Goal: Task Accomplishment & Management: Manage account settings

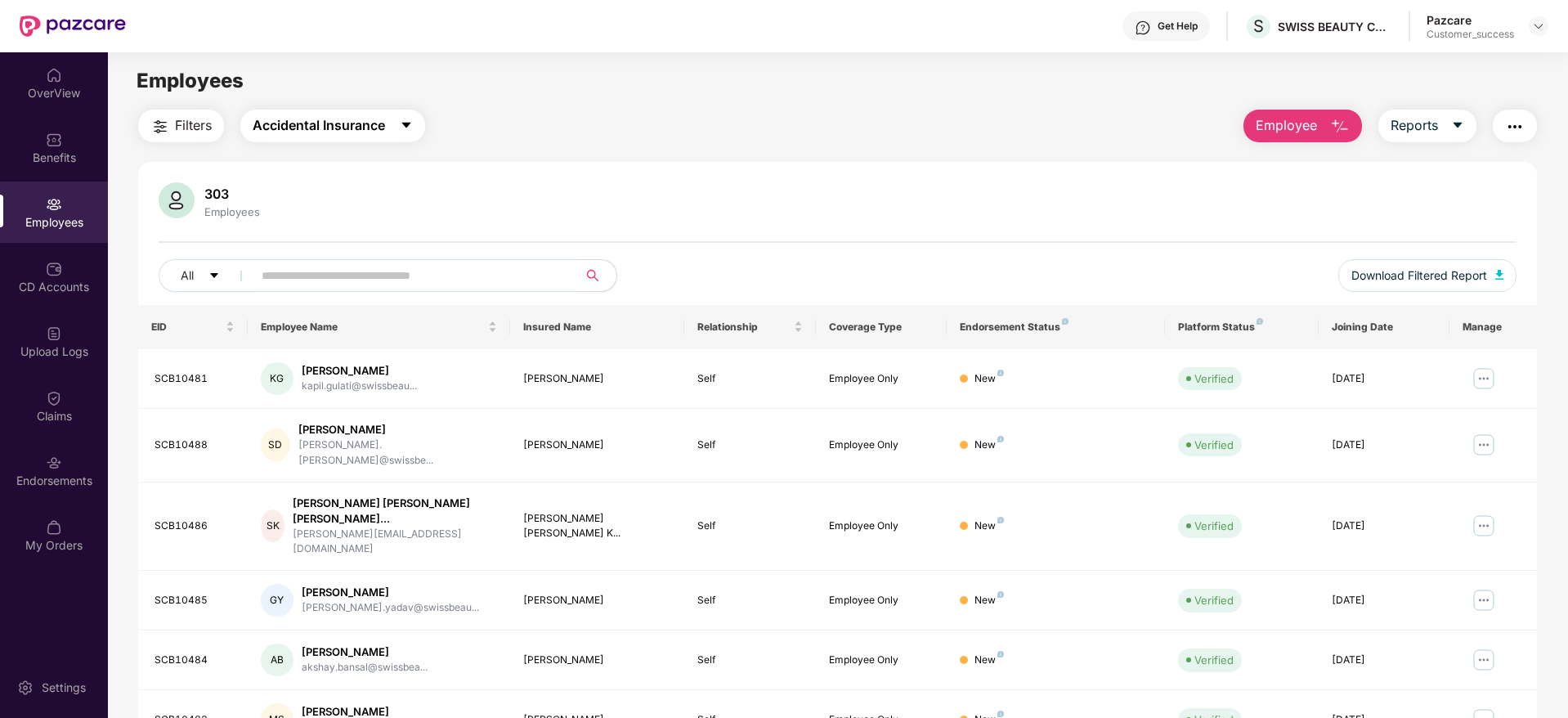
click at [376, 137] on button "Accidental Insurance" at bounding box center [332, 126] width 185 height 33
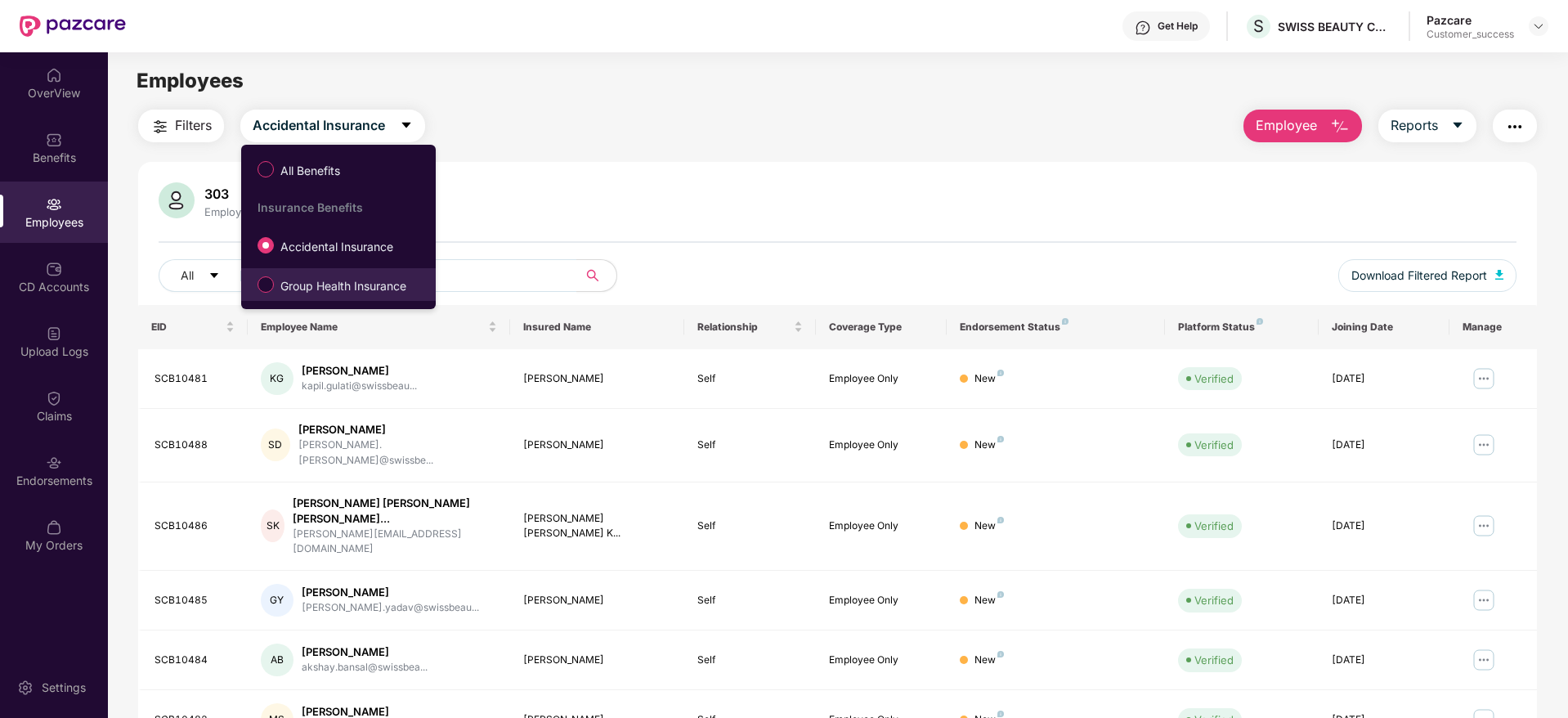
click at [328, 284] on span "Group Health Insurance" at bounding box center [343, 287] width 139 height 18
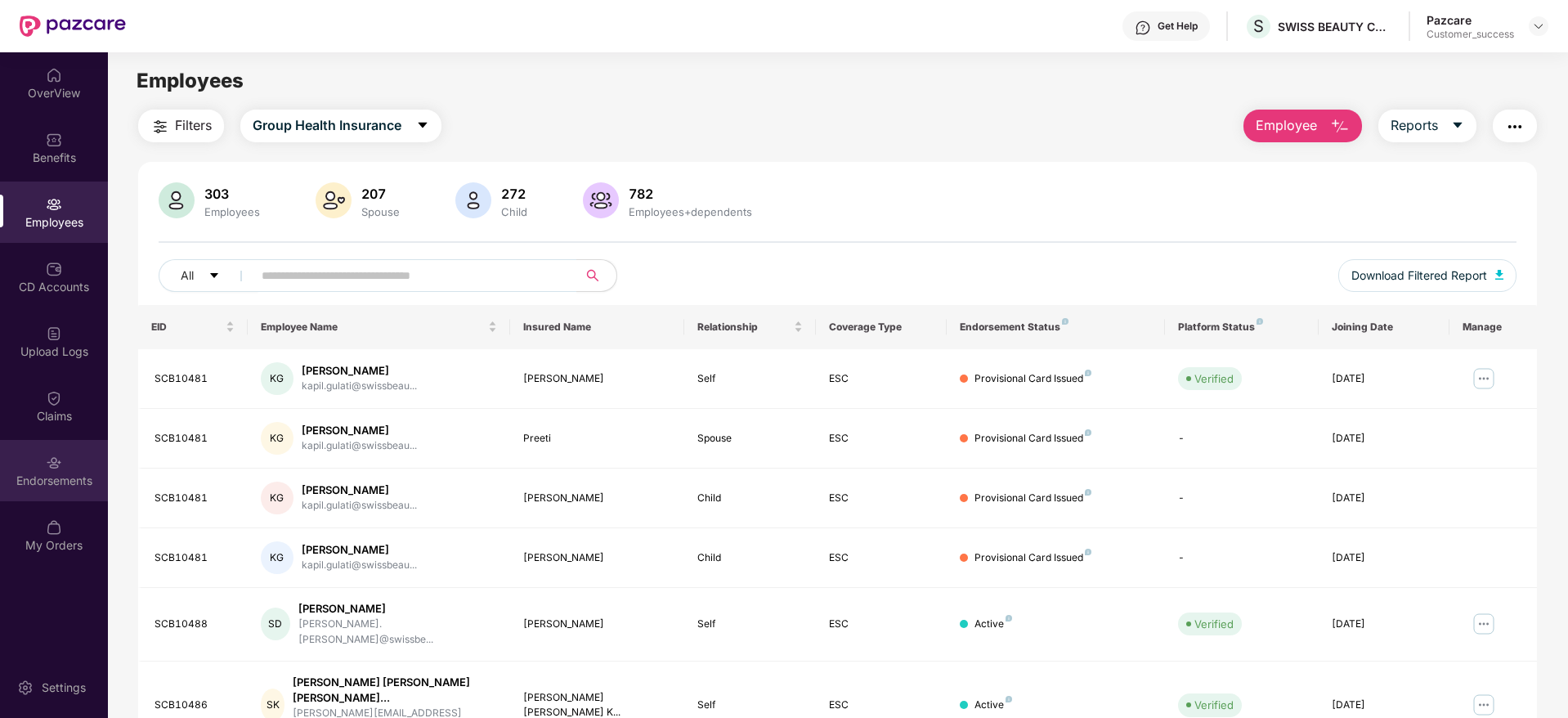
click at [43, 468] on div "Endorsements" at bounding box center [54, 470] width 108 height 61
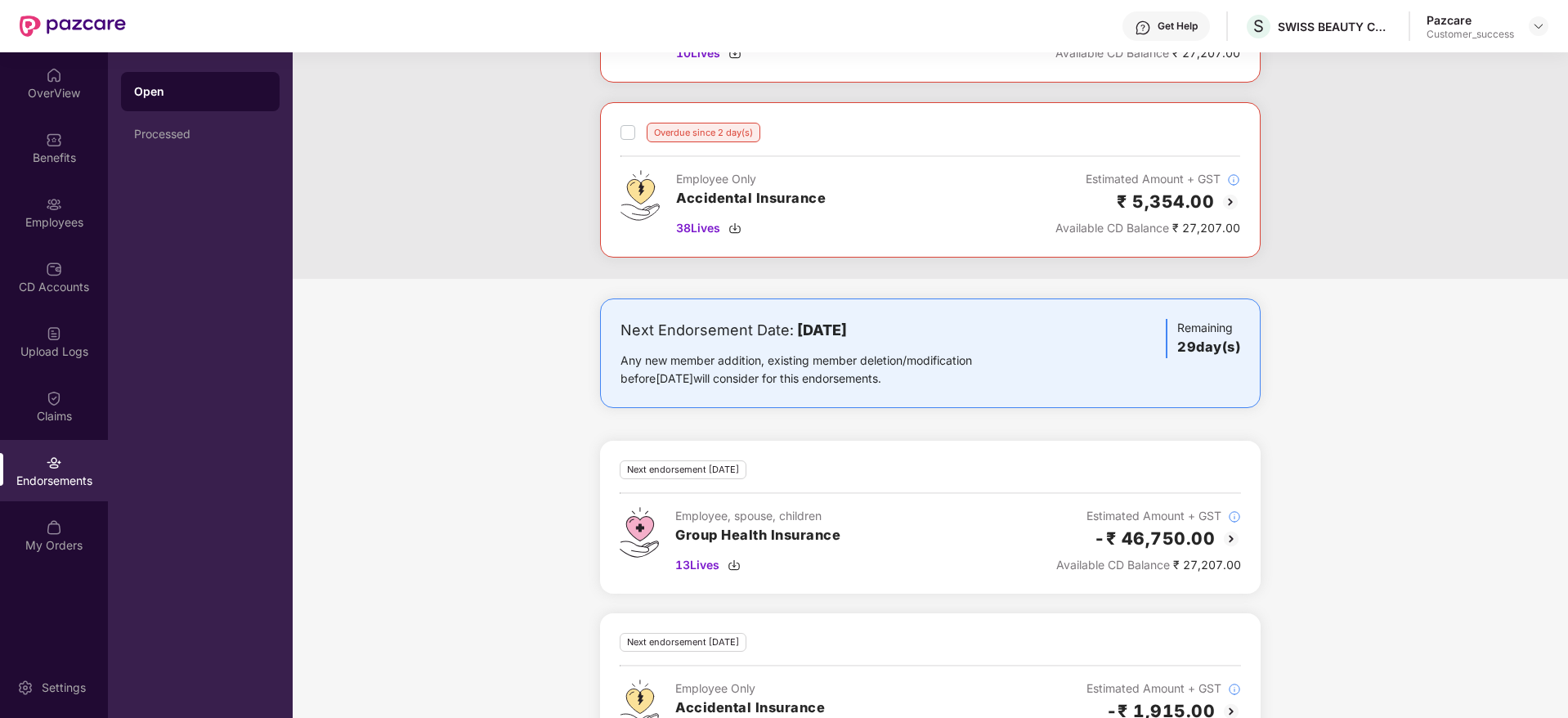
scroll to position [638, 0]
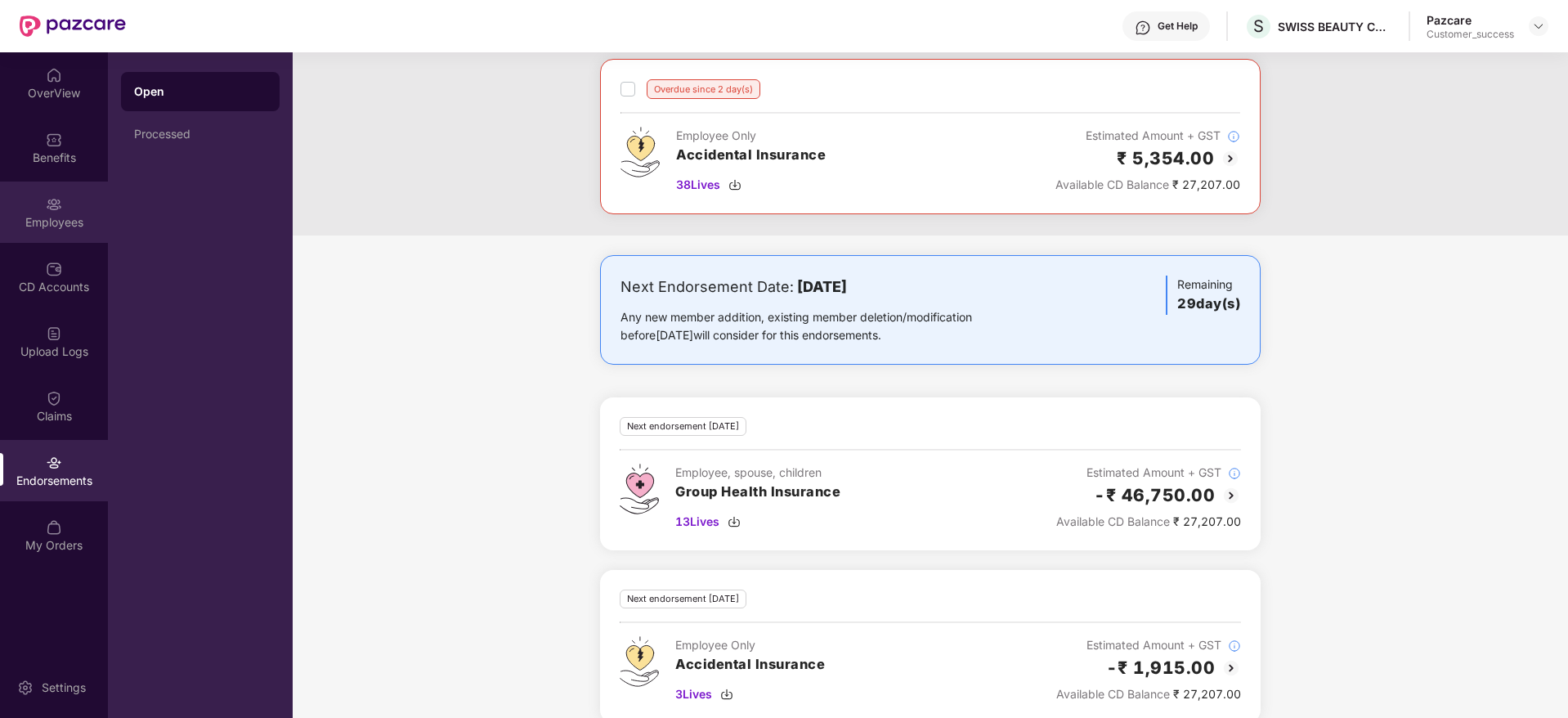
click at [58, 219] on div "Employees" at bounding box center [54, 222] width 108 height 16
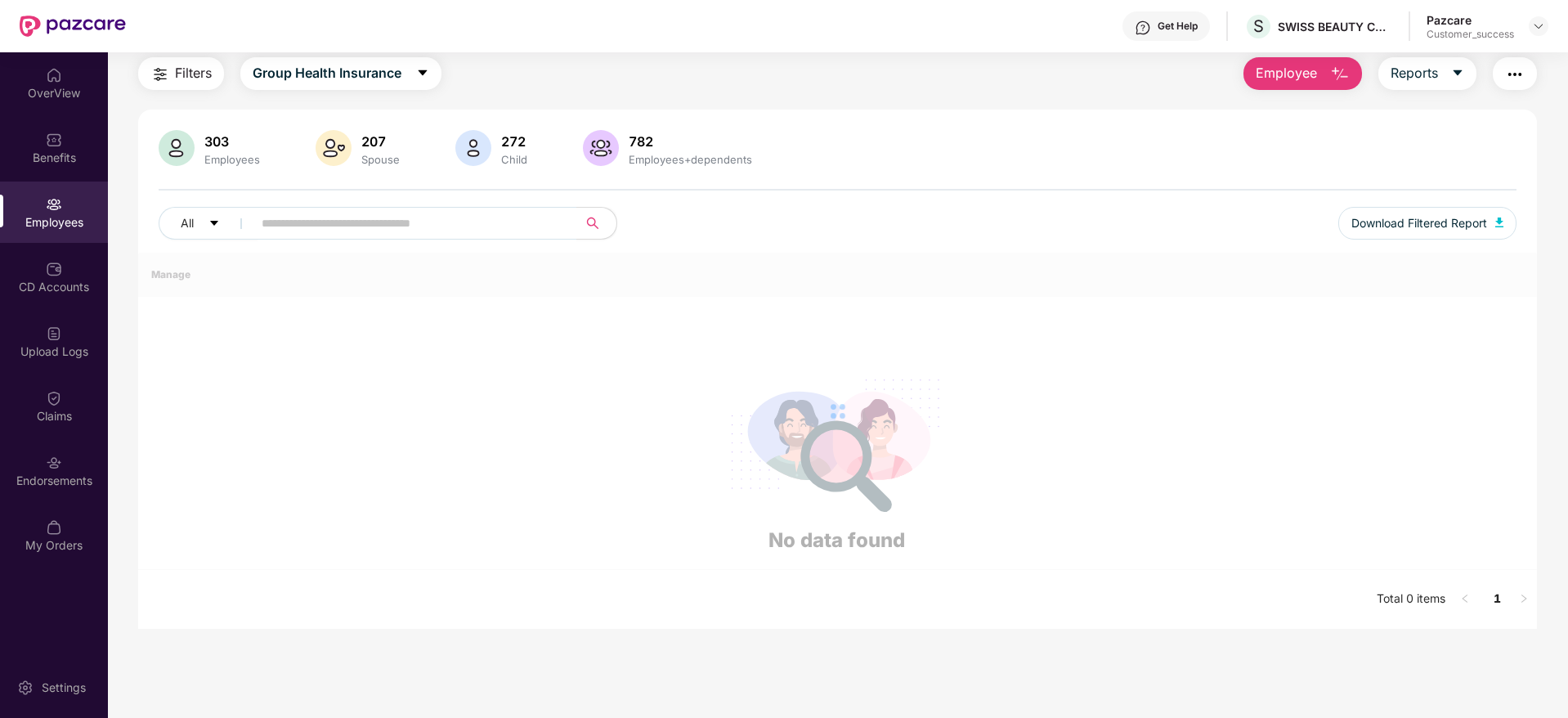
scroll to position [287, 0]
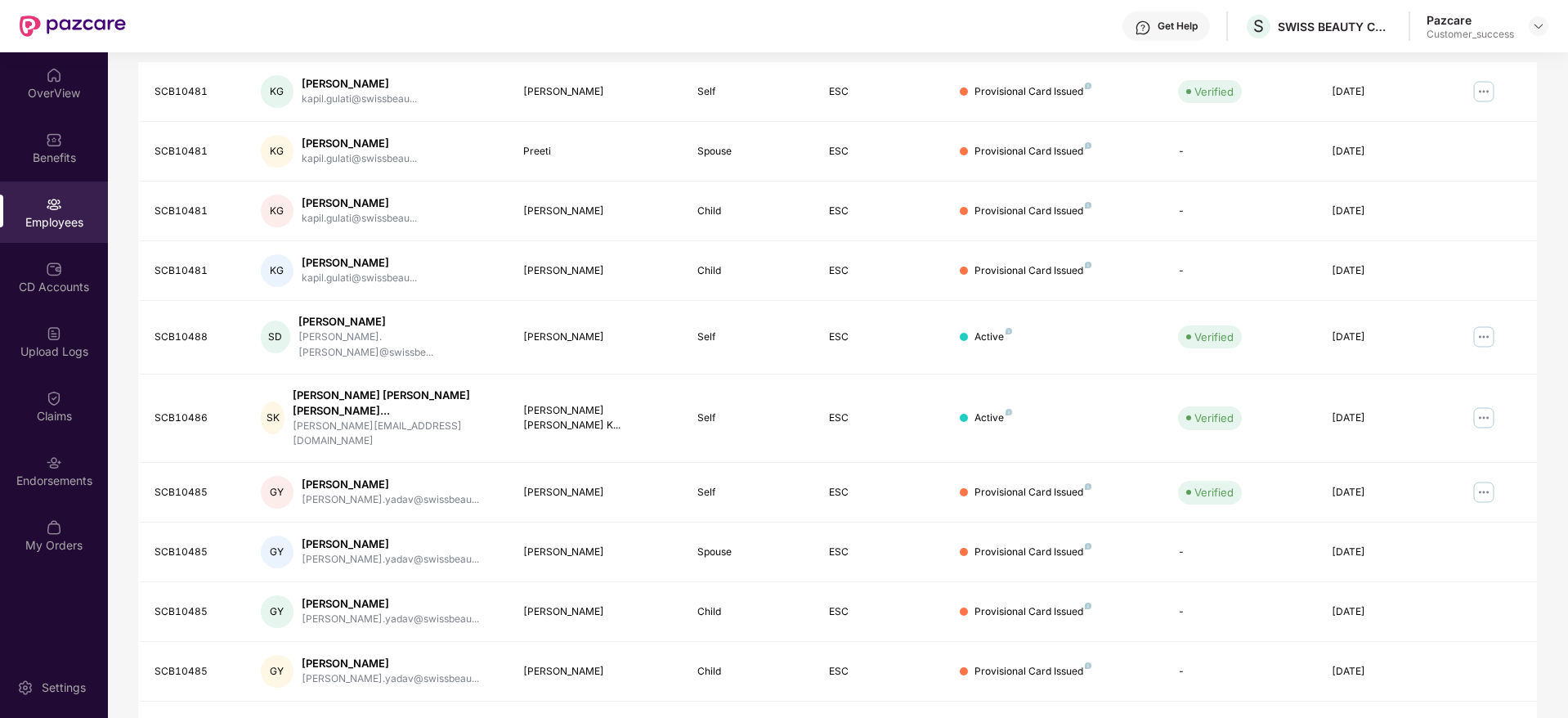
click at [1548, 440] on div "Filters Group Health Insurance Employee Reports 303 Employees 207 Spouse 272 Ch…" at bounding box center [838, 291] width 1460 height 938
click at [1360, 717] on link "2" at bounding box center [1360, 730] width 26 height 25
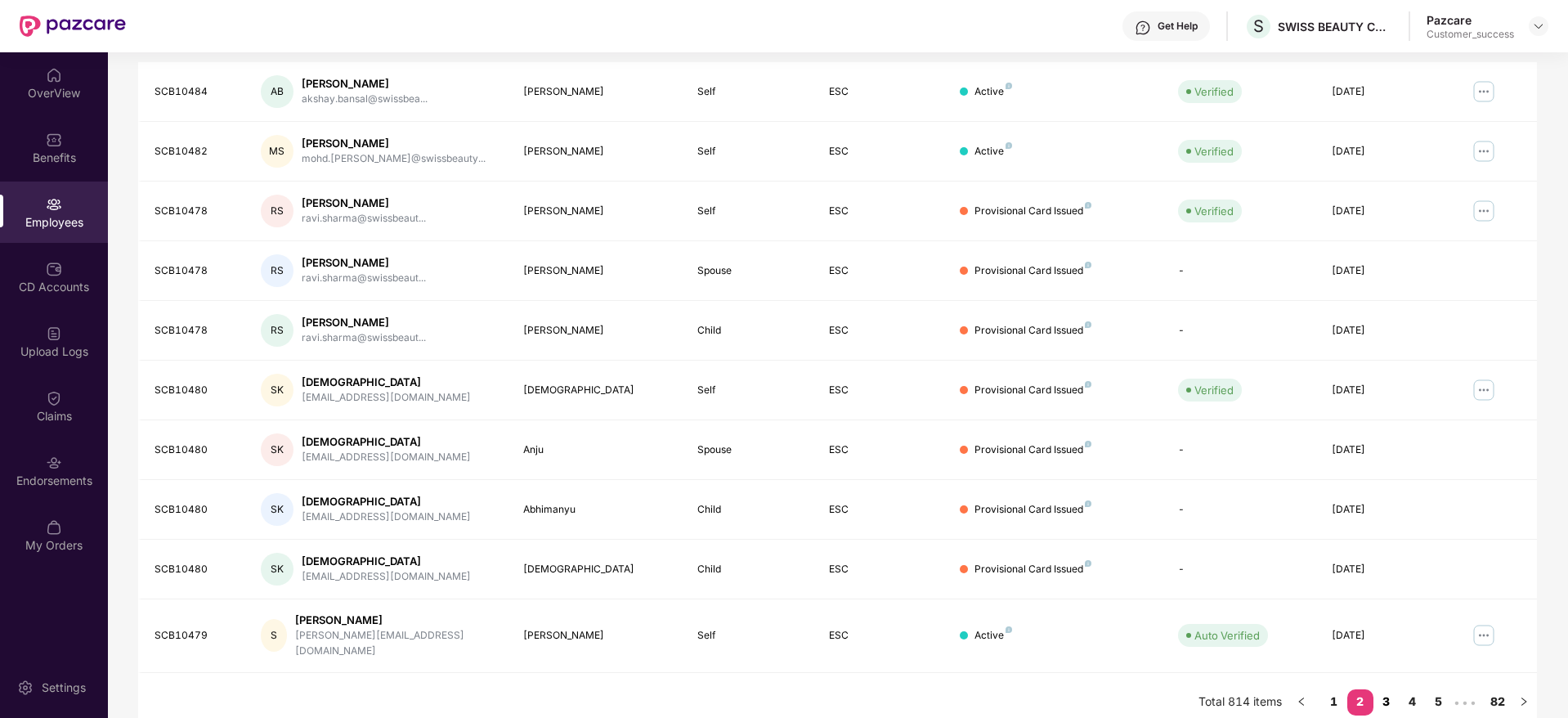
click at [1385, 689] on link "3" at bounding box center [1386, 701] width 26 height 25
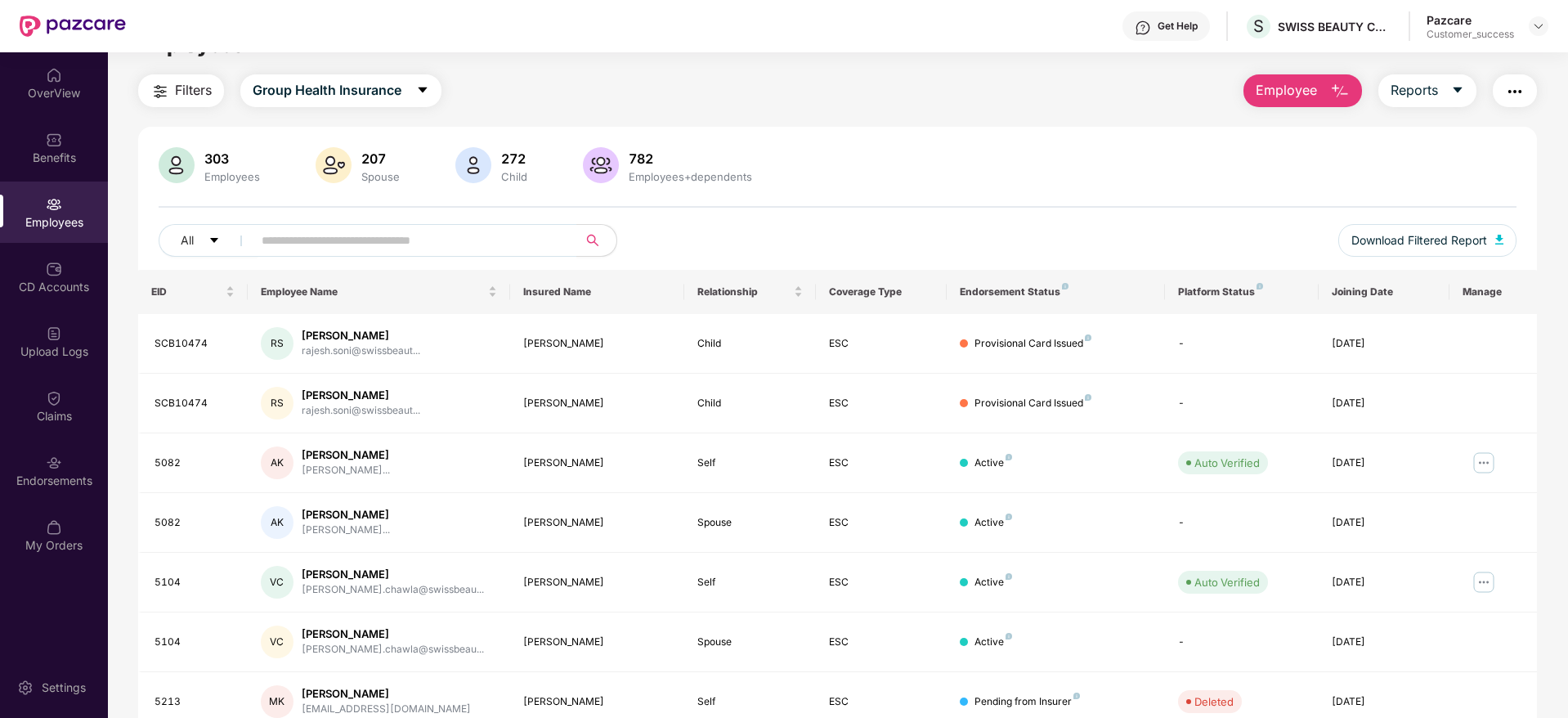
scroll to position [0, 0]
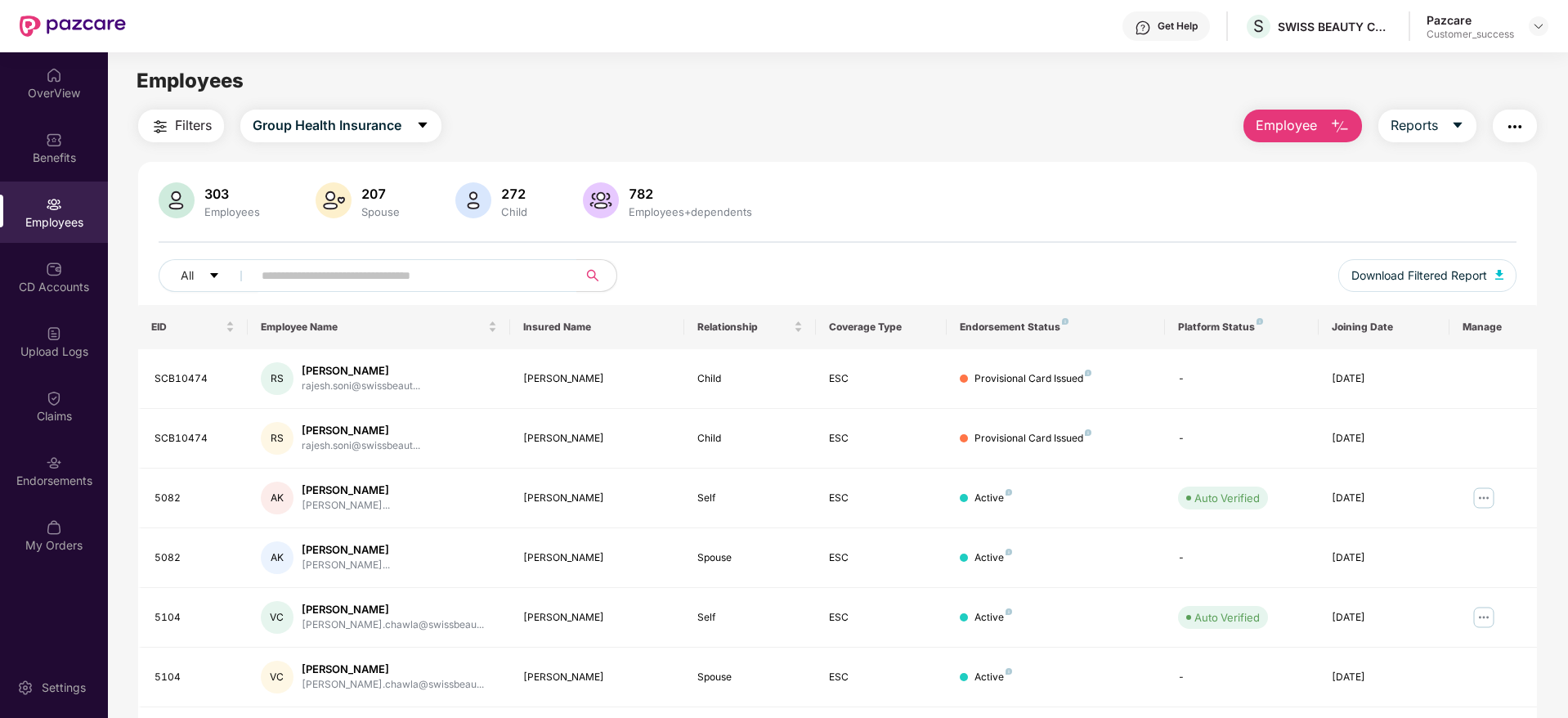
click at [1154, 35] on div "Get Help" at bounding box center [1166, 26] width 87 height 29
click at [913, 149] on div "Filters Group Health Insurance Employee Reports 303 Employees 207 Spouse 272 Ch…" at bounding box center [837, 557] width 1399 height 895
click at [1539, 31] on img at bounding box center [1538, 26] width 13 height 13
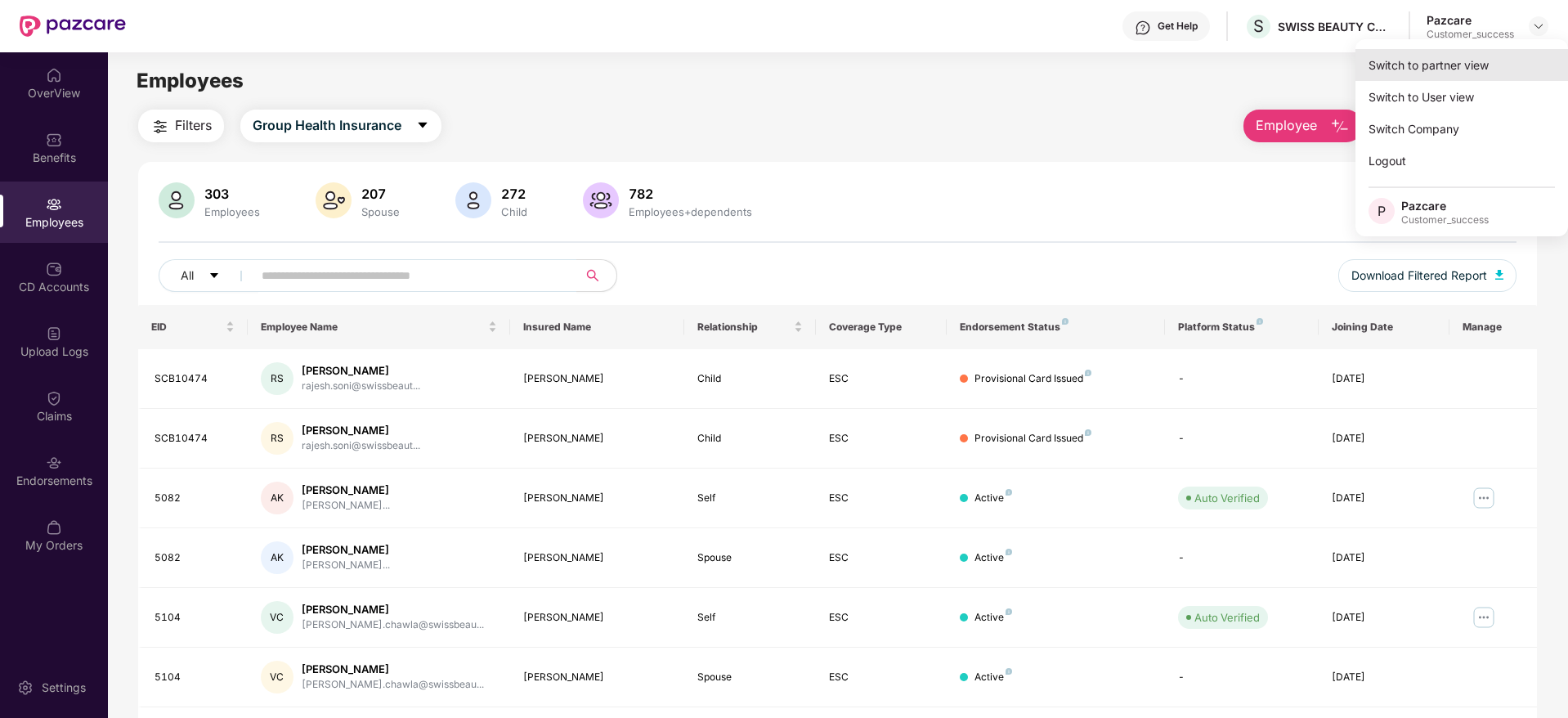
click at [1466, 68] on div "Switch to partner view" at bounding box center [1462, 65] width 213 height 32
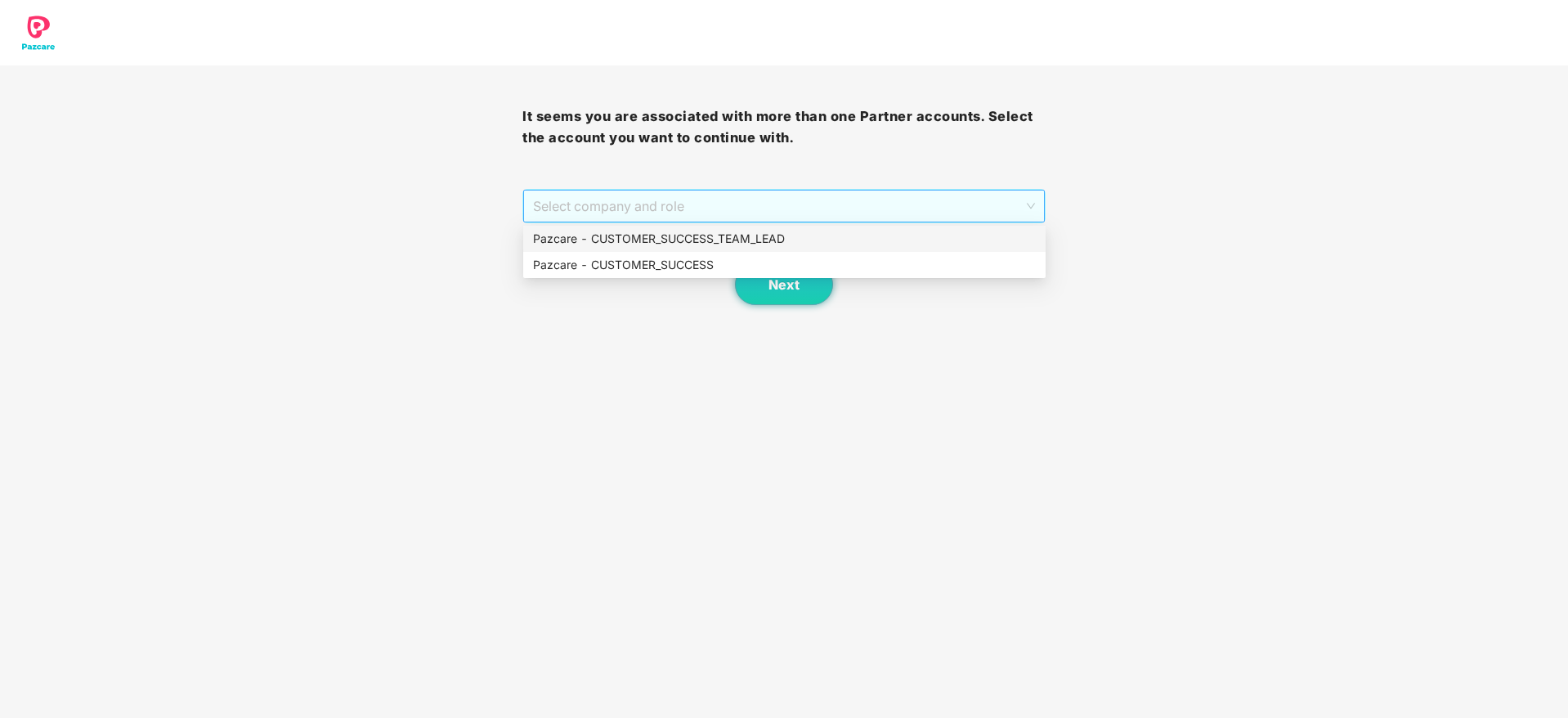
click at [966, 214] on span "Select company and role" at bounding box center [784, 206] width 501 height 31
click at [875, 246] on div "Pazcare - CUSTOMER_SUCCESS_TEAM_LEAD" at bounding box center [784, 238] width 502 height 18
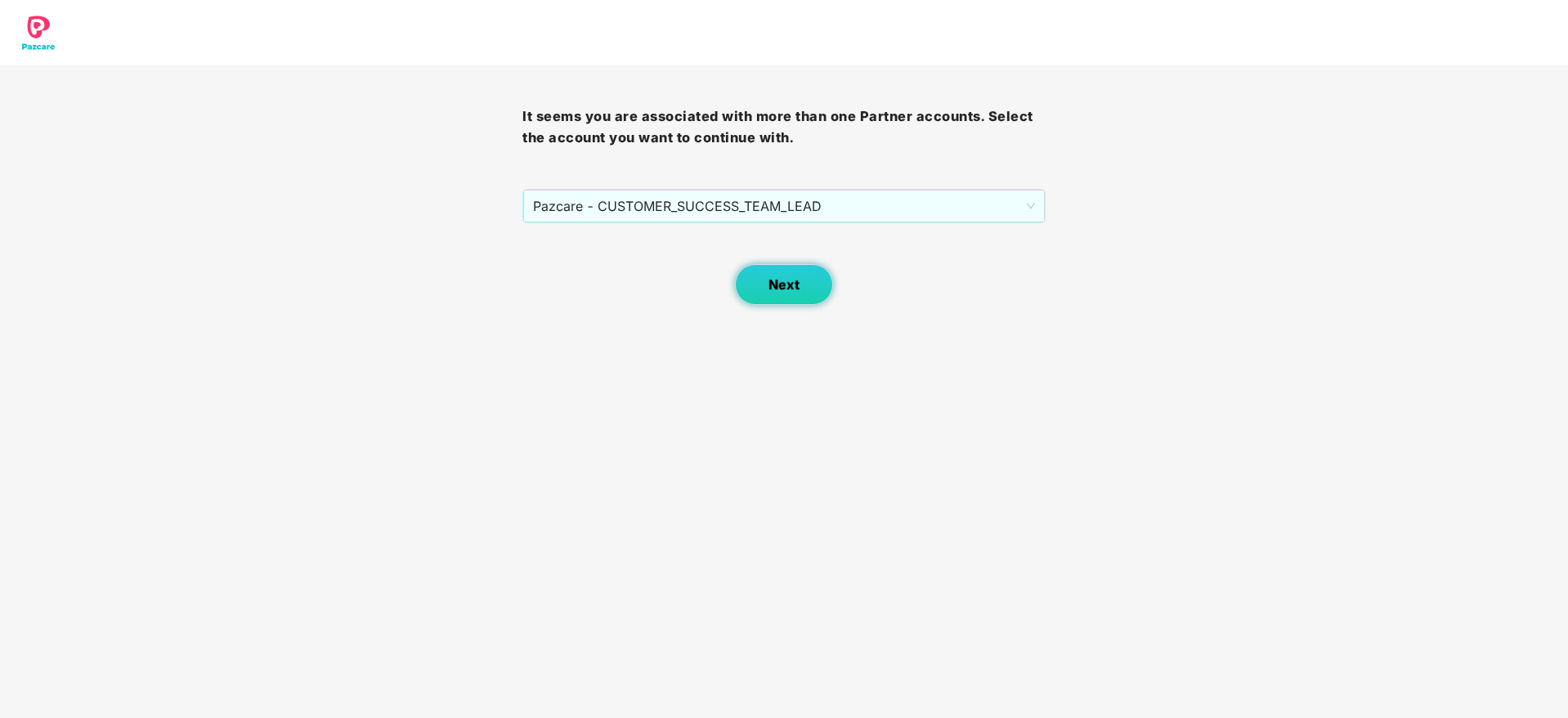
click at [819, 281] on button "Next" at bounding box center [784, 284] width 98 height 41
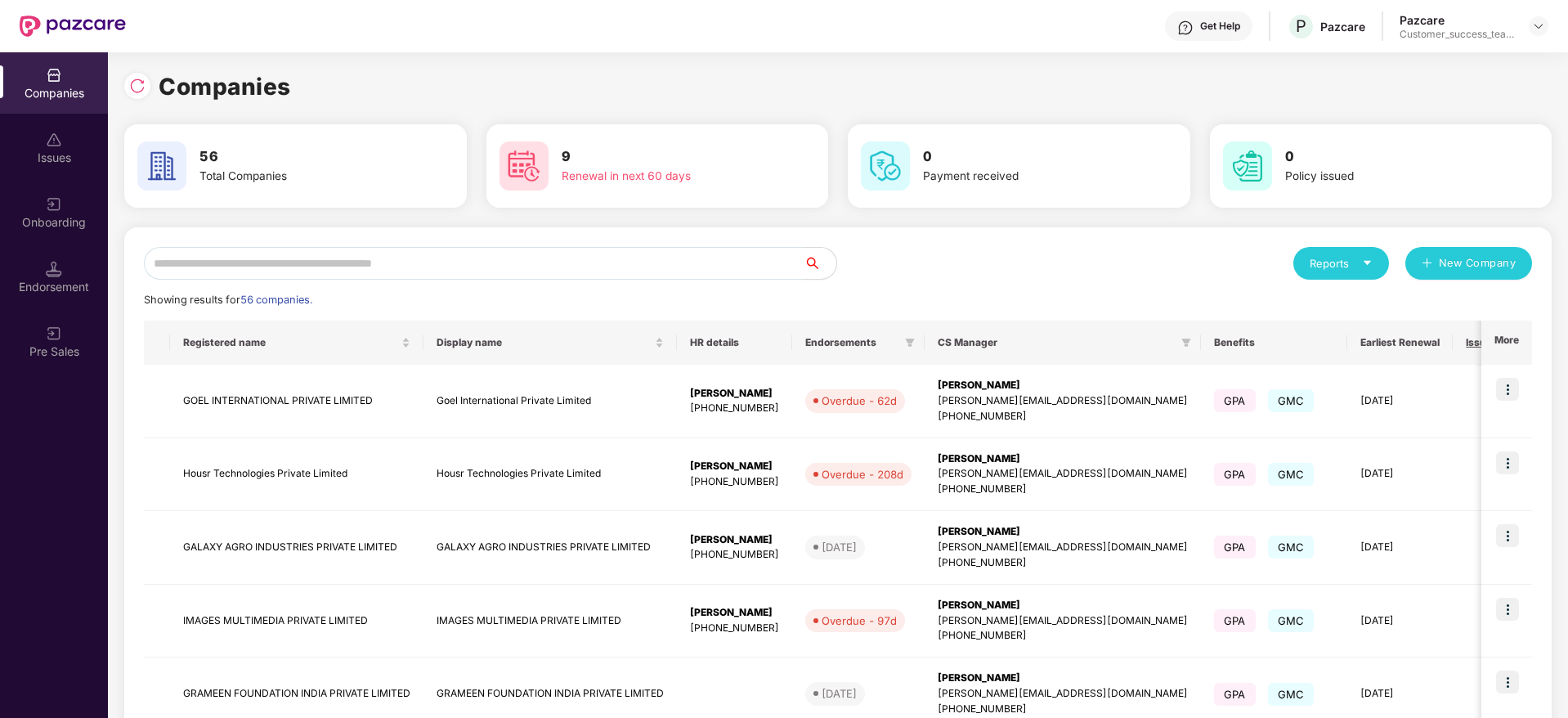
click at [1549, 228] on div "Reports New Company Showing results for 56 companies. Registered name Display n…" at bounding box center [838, 708] width 1428 height 961
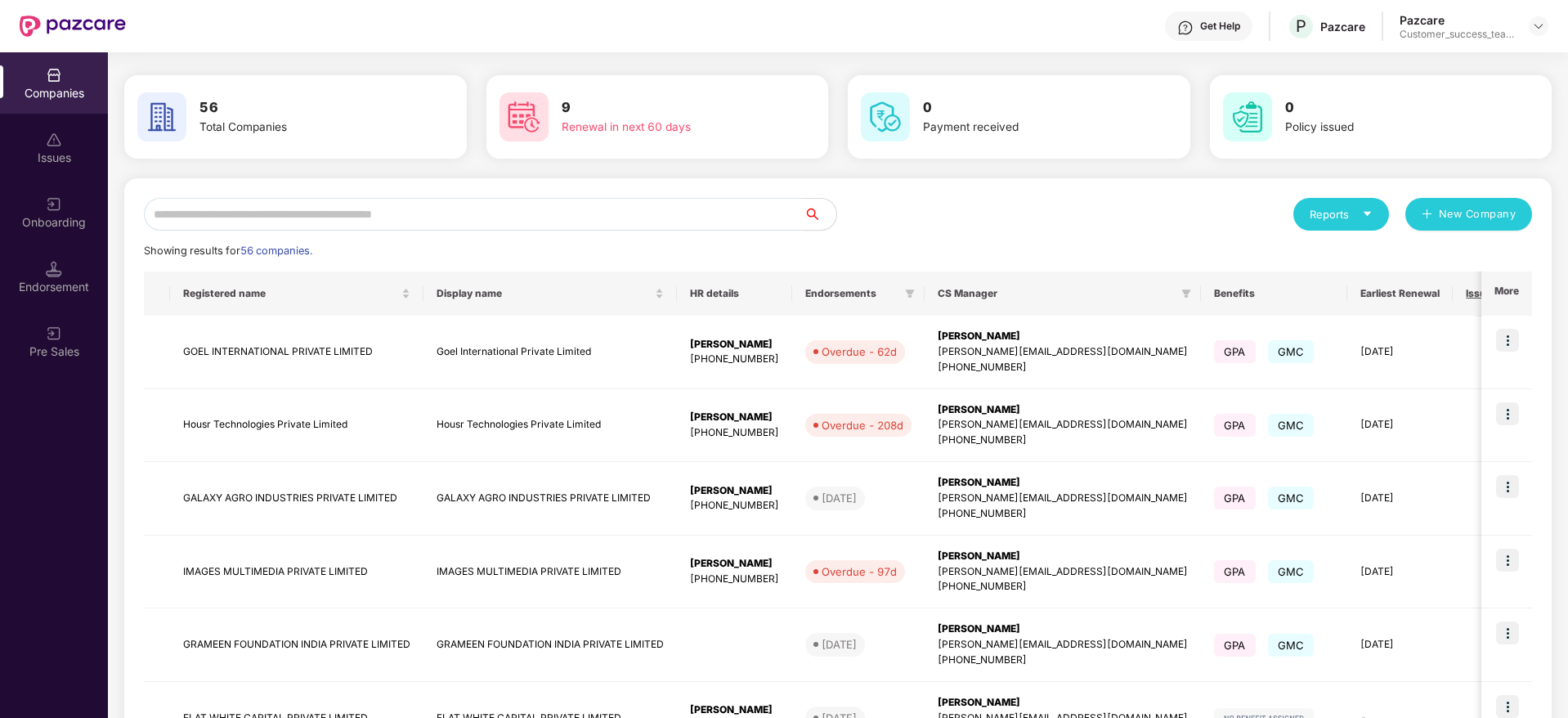
scroll to position [197, 0]
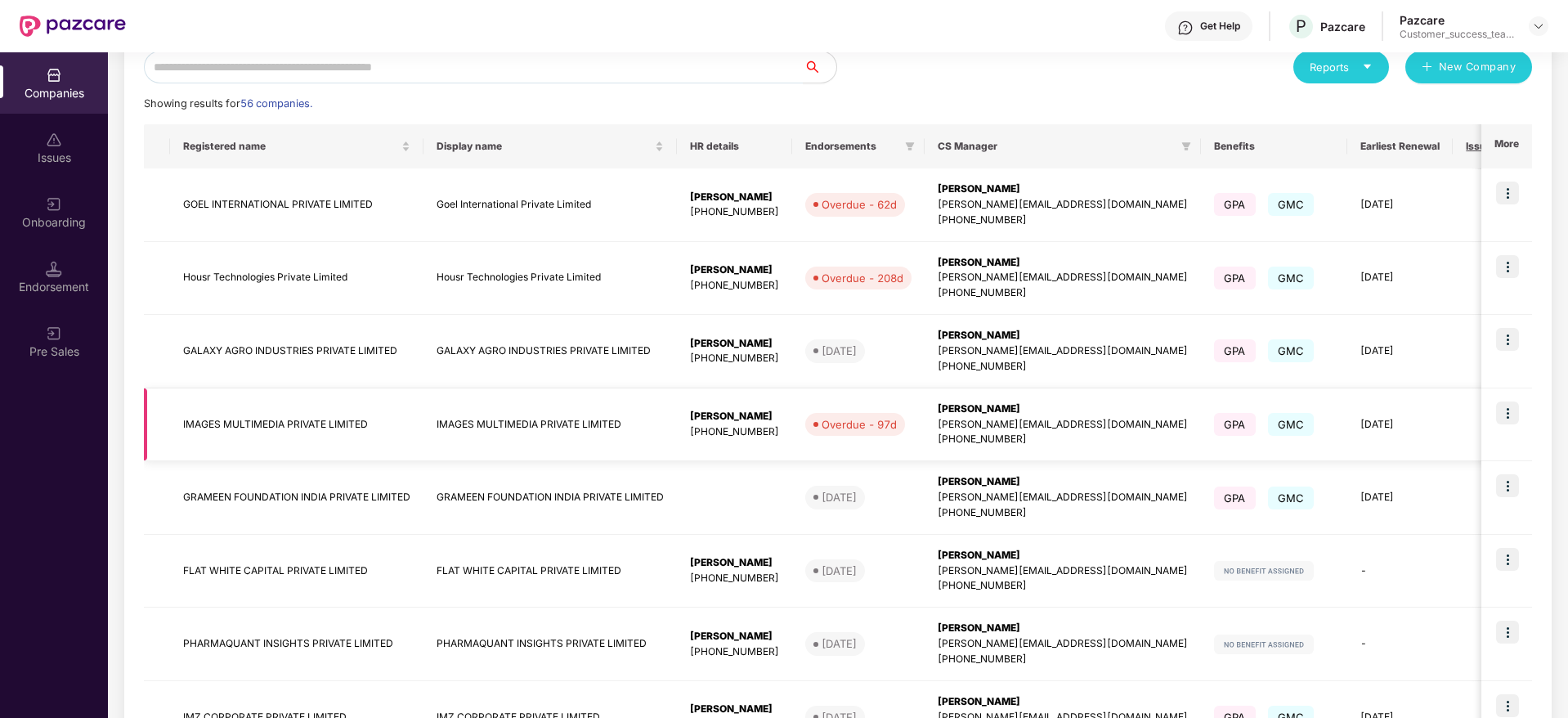
click at [1509, 404] on img at bounding box center [1507, 412] width 23 height 23
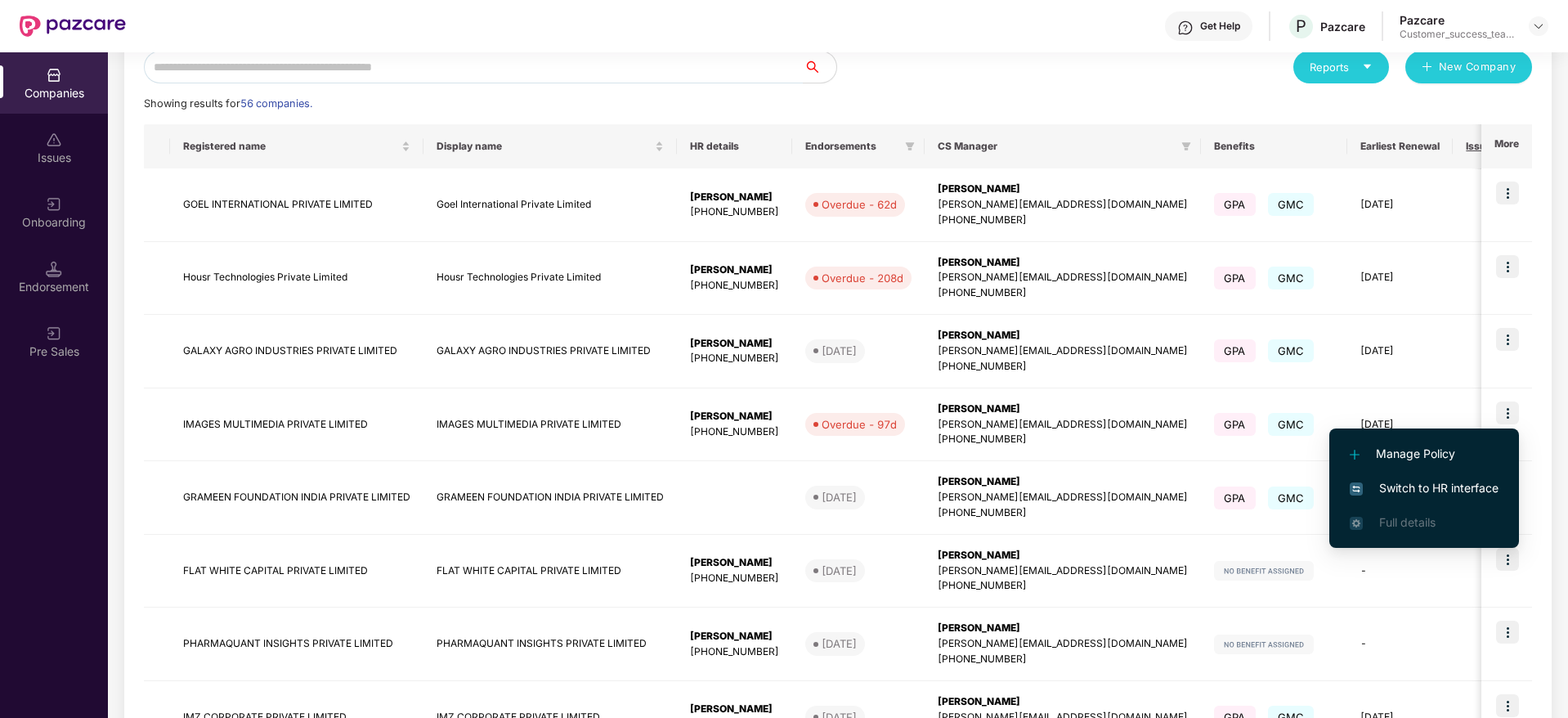
click at [1411, 482] on span "Switch to HR interface" at bounding box center [1423, 488] width 148 height 18
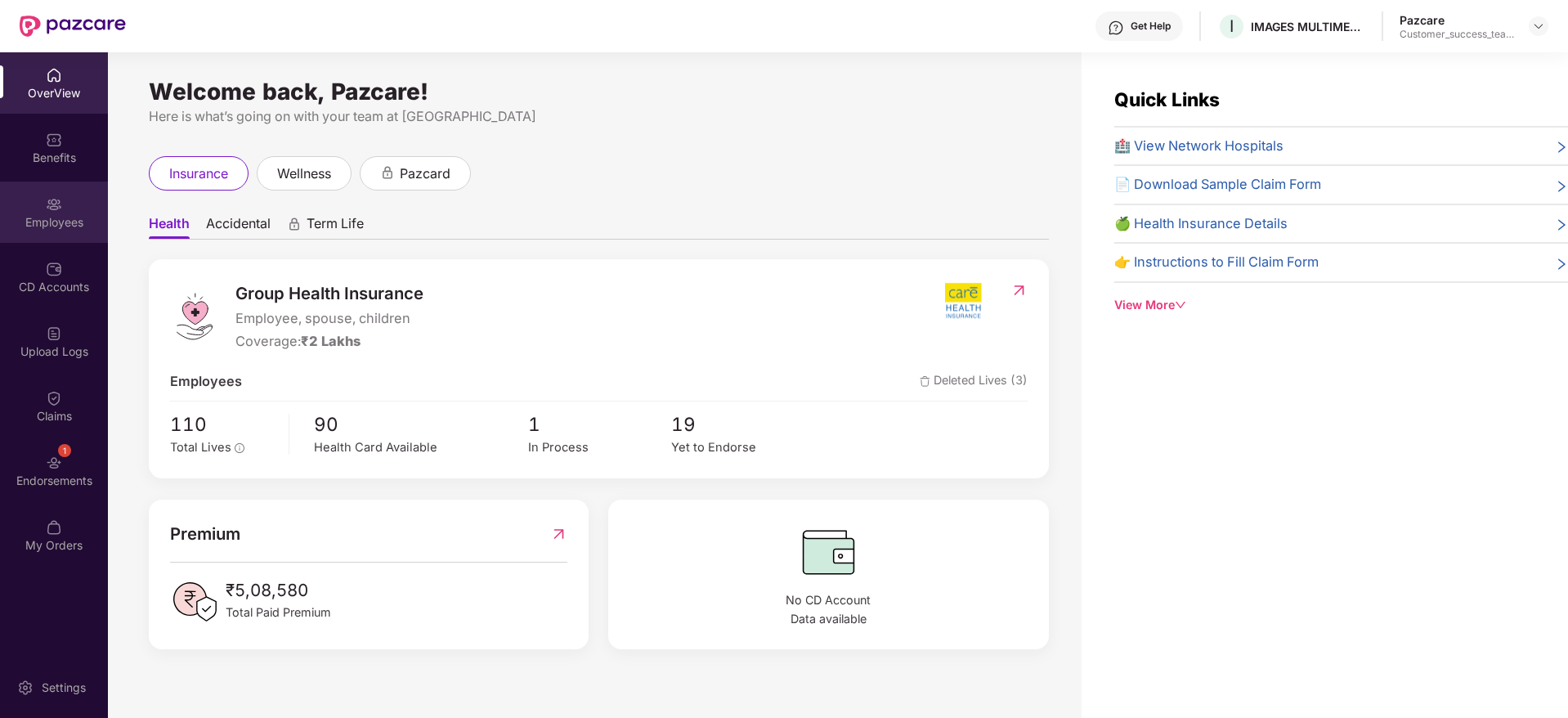
click at [46, 217] on div "Employees" at bounding box center [54, 222] width 108 height 16
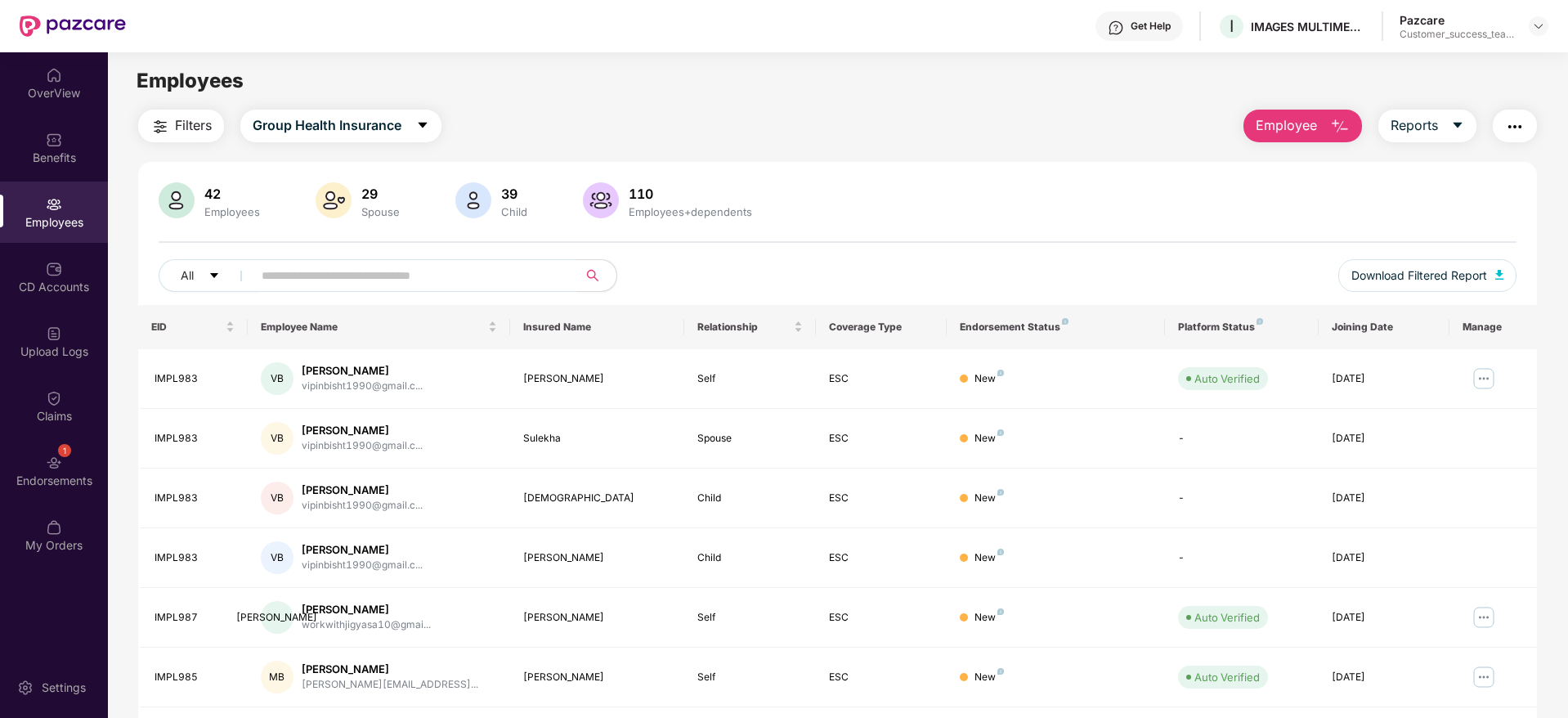
click at [176, 116] on span "Filters" at bounding box center [193, 126] width 36 height 20
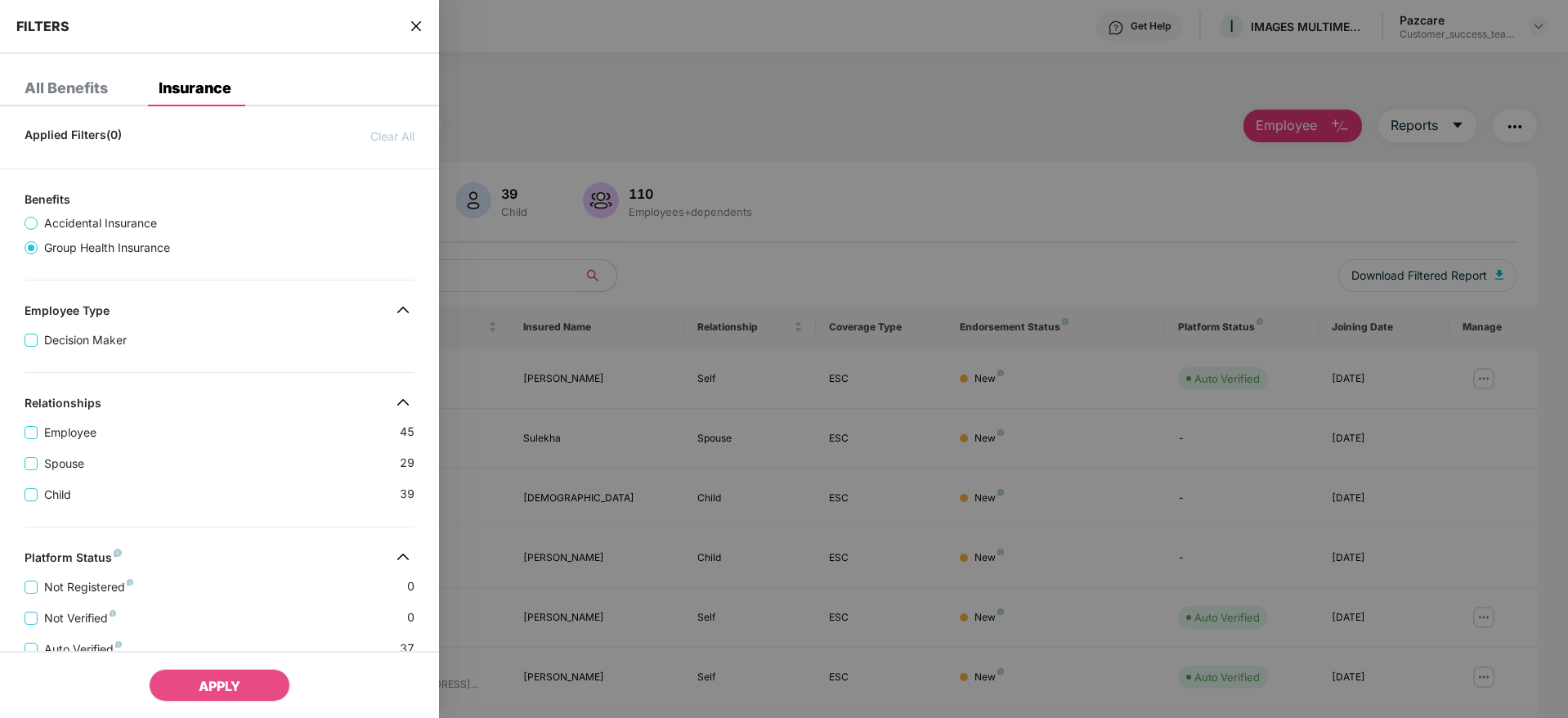
click at [279, 366] on div "Applied Filters(0) Clear All Benefits Accidental Insurance Group Health Insuran…" at bounding box center [219, 589] width 439 height 940
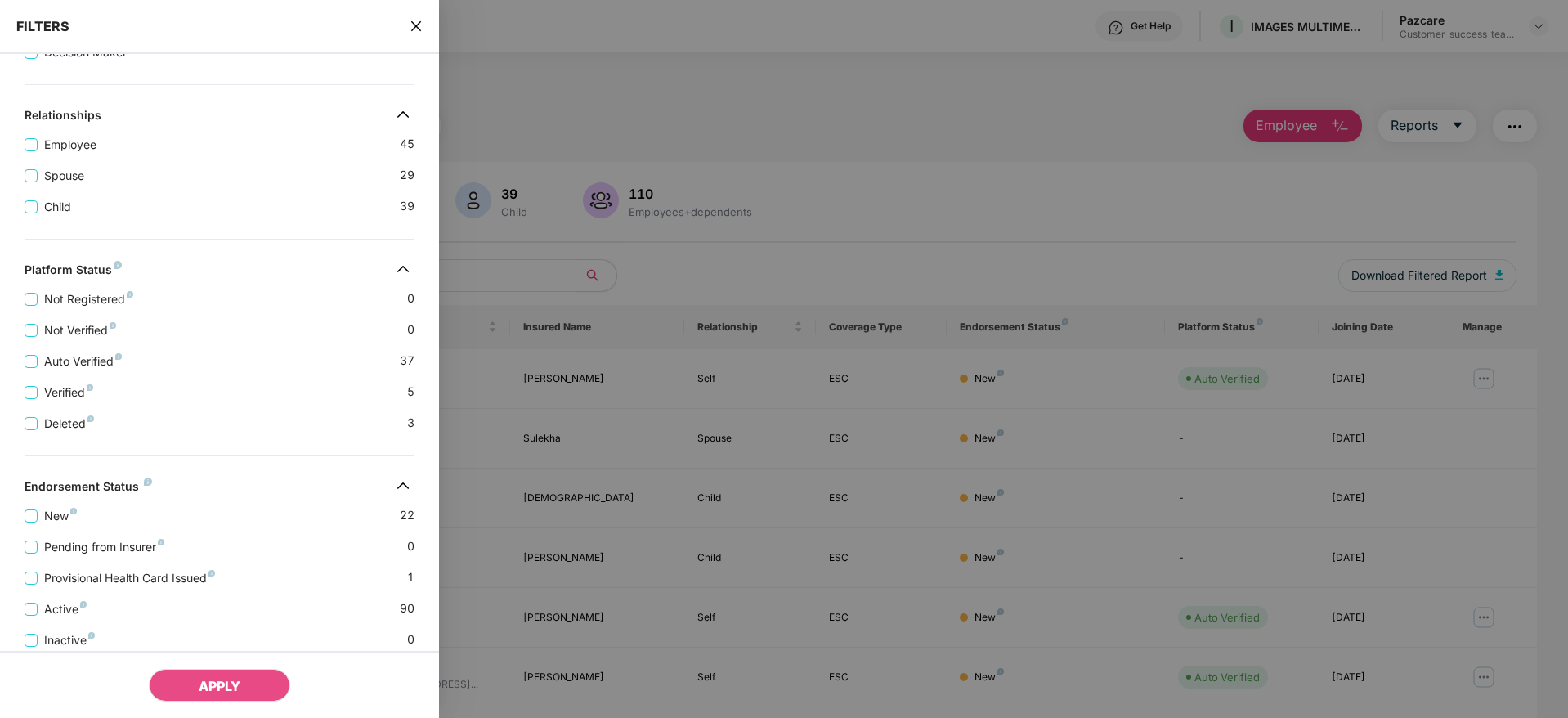
scroll to position [342, 0]
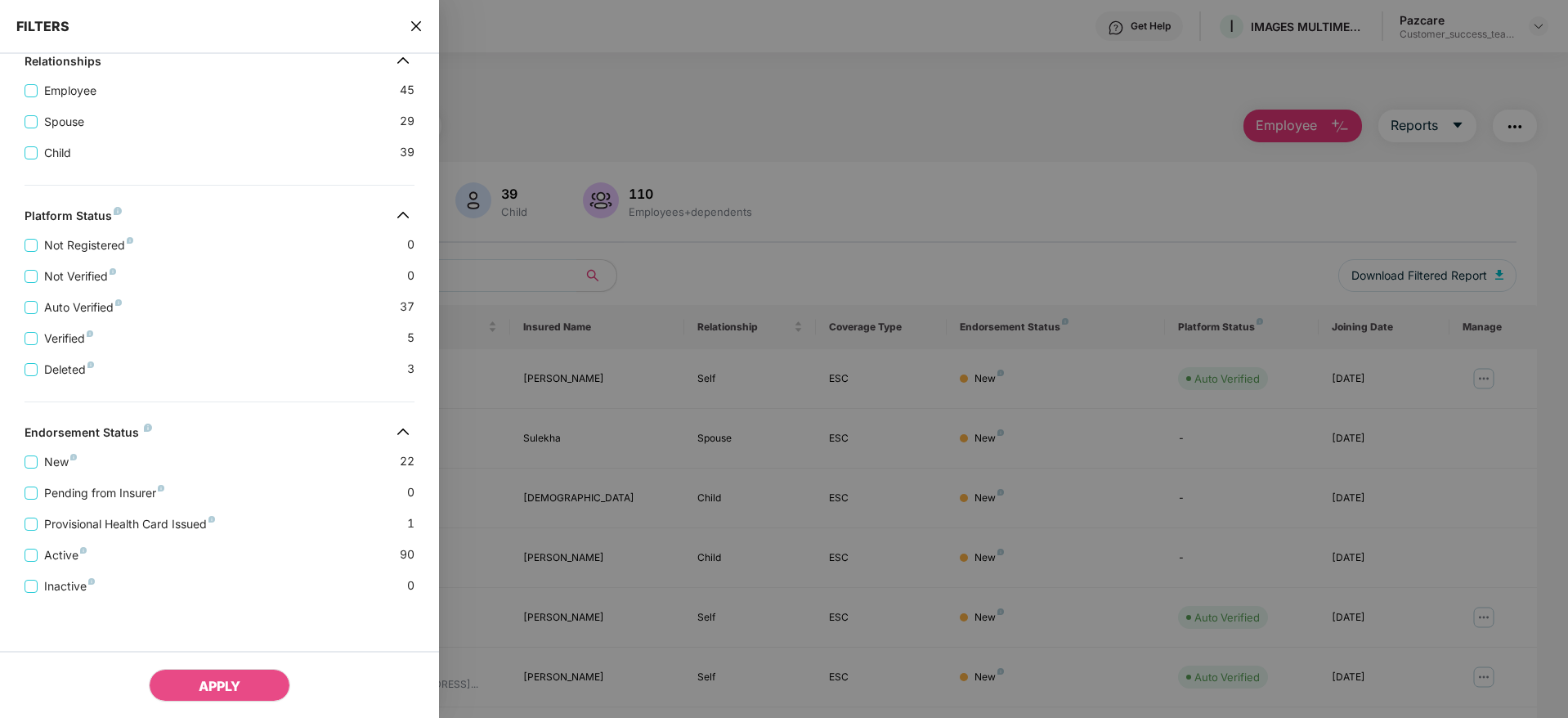
click at [417, 25] on icon "close" at bounding box center [416, 26] width 13 height 13
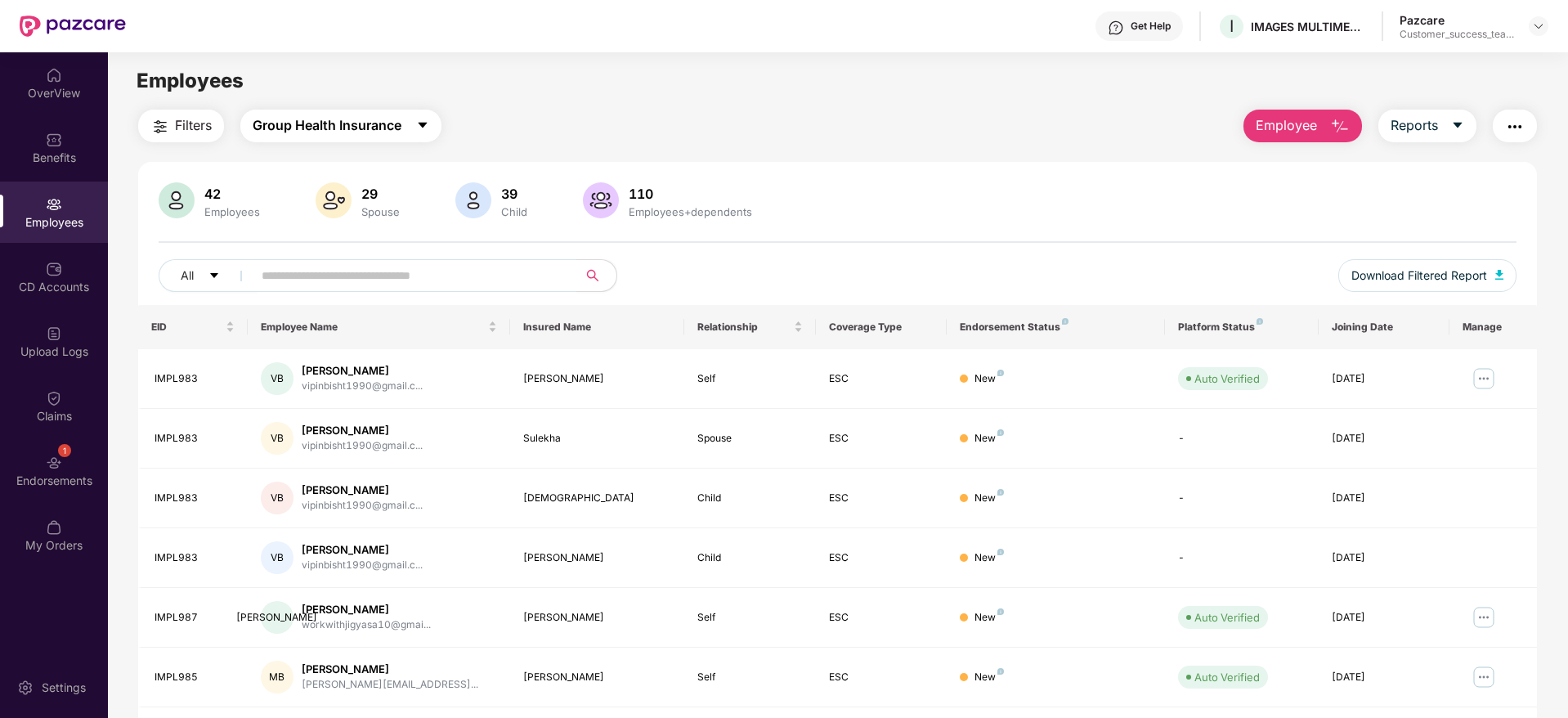
click at [381, 111] on button "Group Health Insurance" at bounding box center [340, 126] width 201 height 33
click at [624, 107] on main "Employees Filters Group Health Insurance Employee Reports 42 Employees 29 Spous…" at bounding box center [838, 410] width 1460 height 718
click at [1546, 25] on div at bounding box center [1539, 26] width 20 height 20
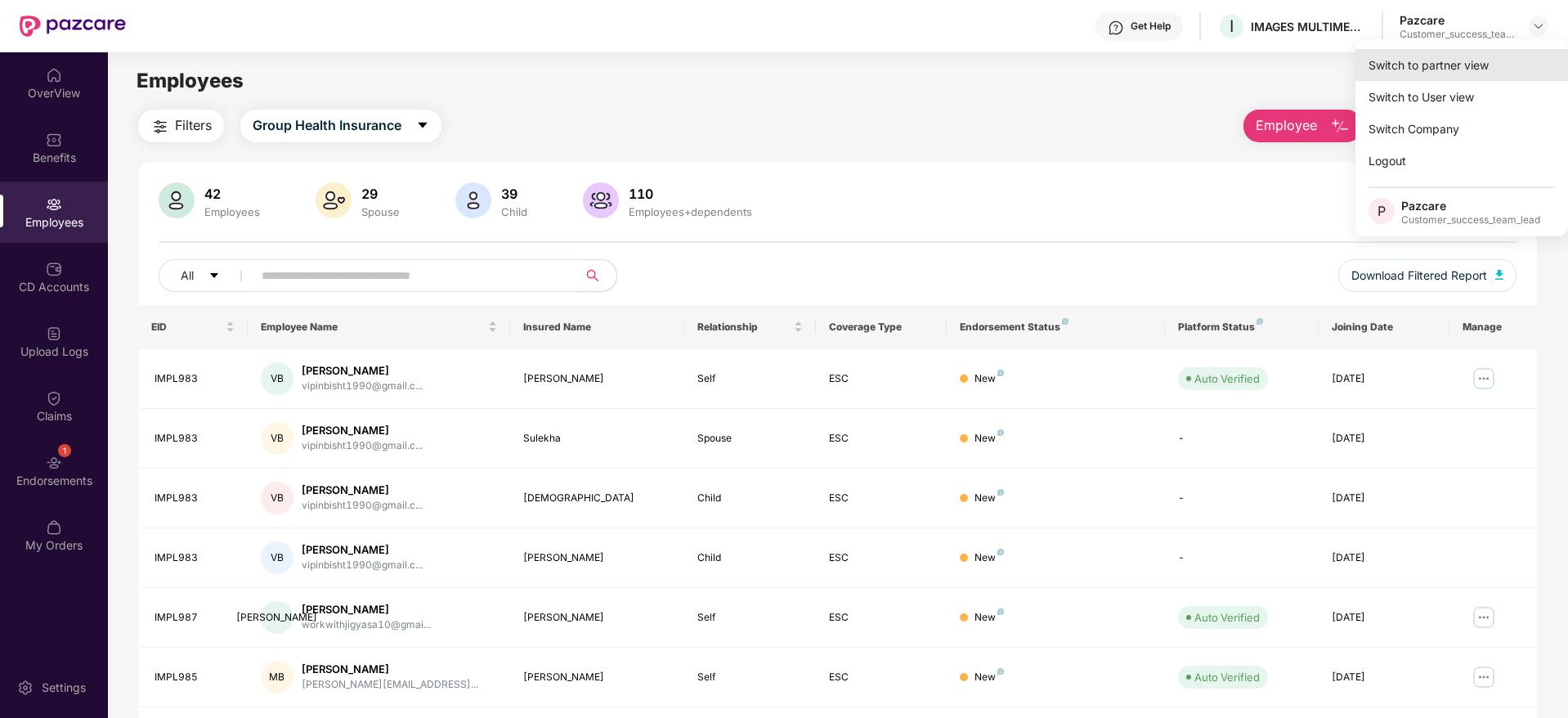
click at [1458, 53] on div "Switch to partner view" at bounding box center [1462, 65] width 213 height 32
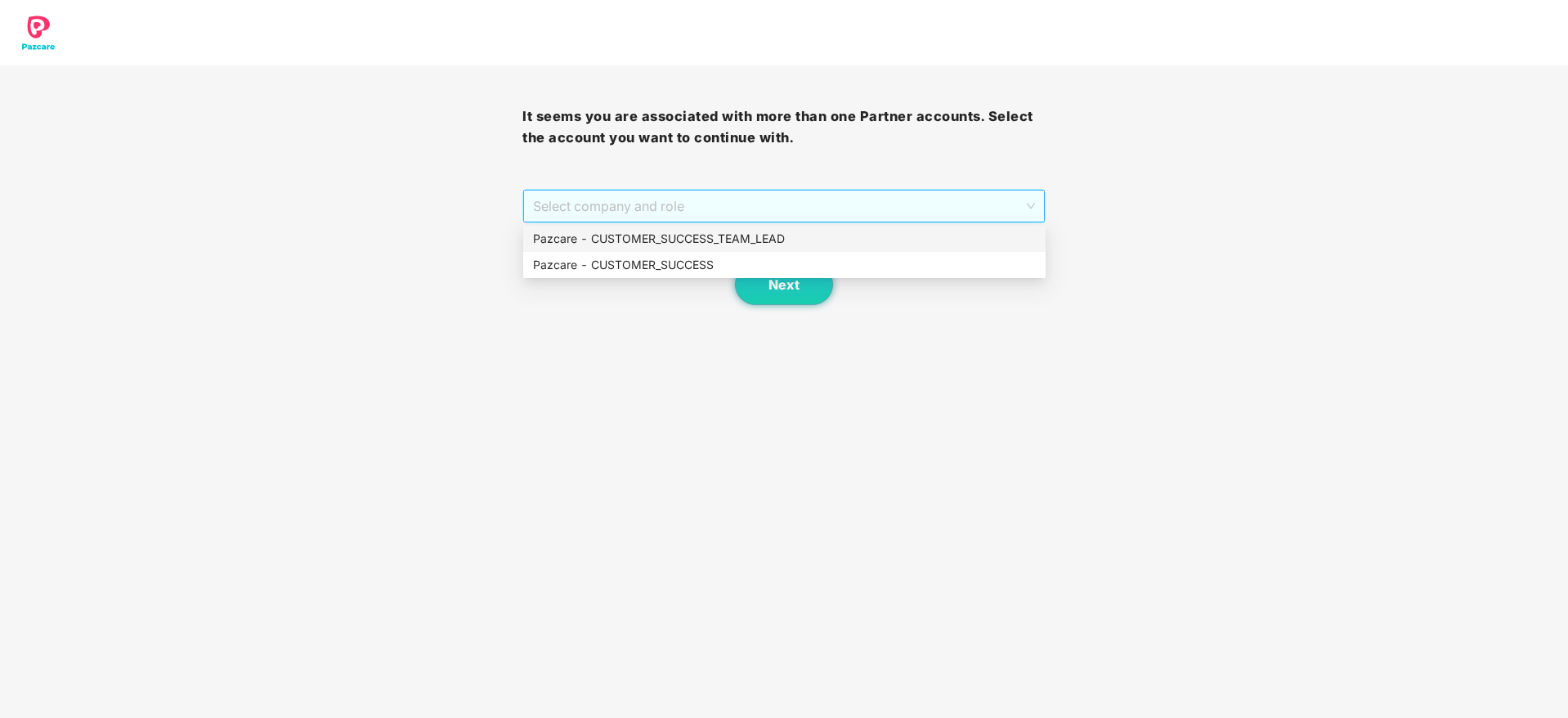
click at [698, 214] on span "Select company and role" at bounding box center [784, 206] width 501 height 31
click at [695, 264] on div "Pazcare - CUSTOMER_SUCCESS" at bounding box center [784, 265] width 502 height 18
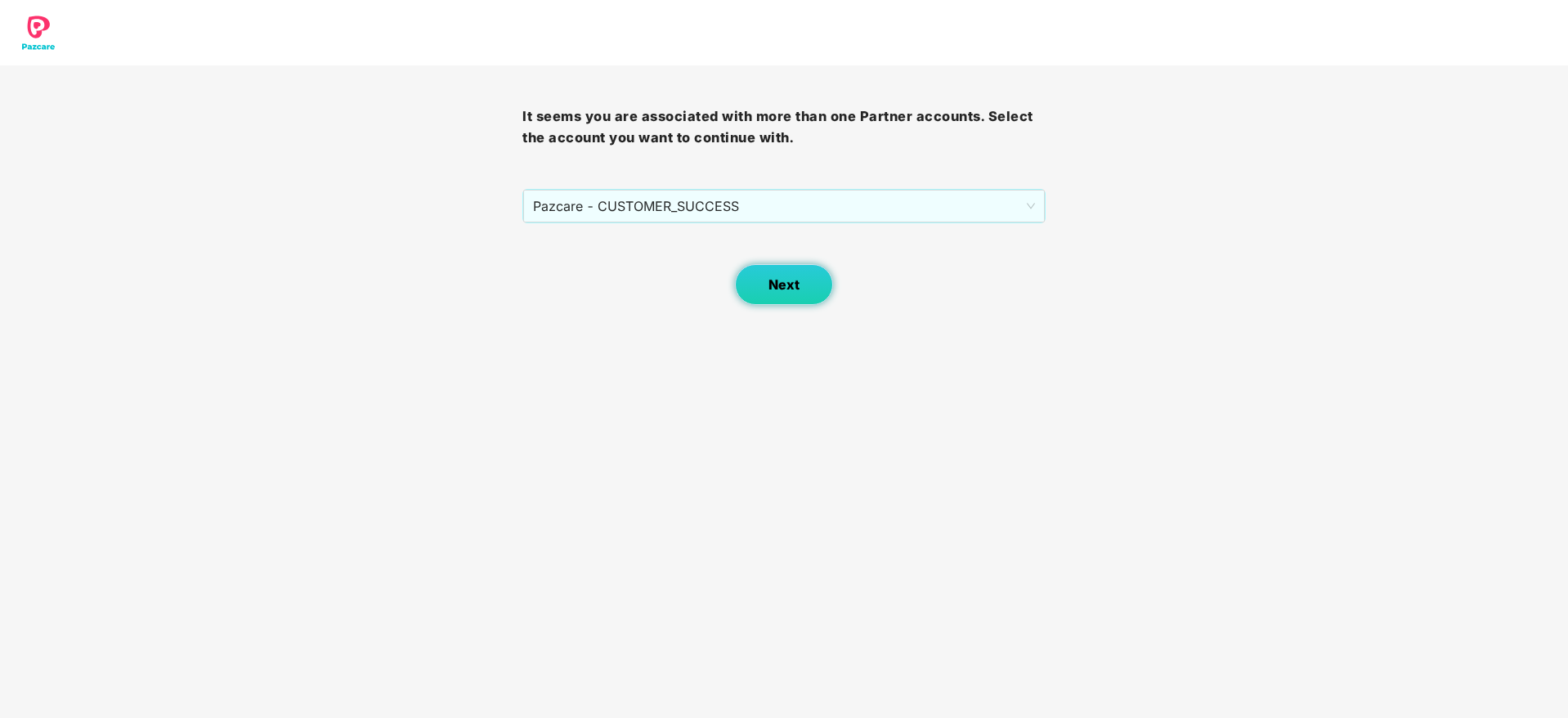
click at [761, 280] on button "Next" at bounding box center [784, 284] width 98 height 41
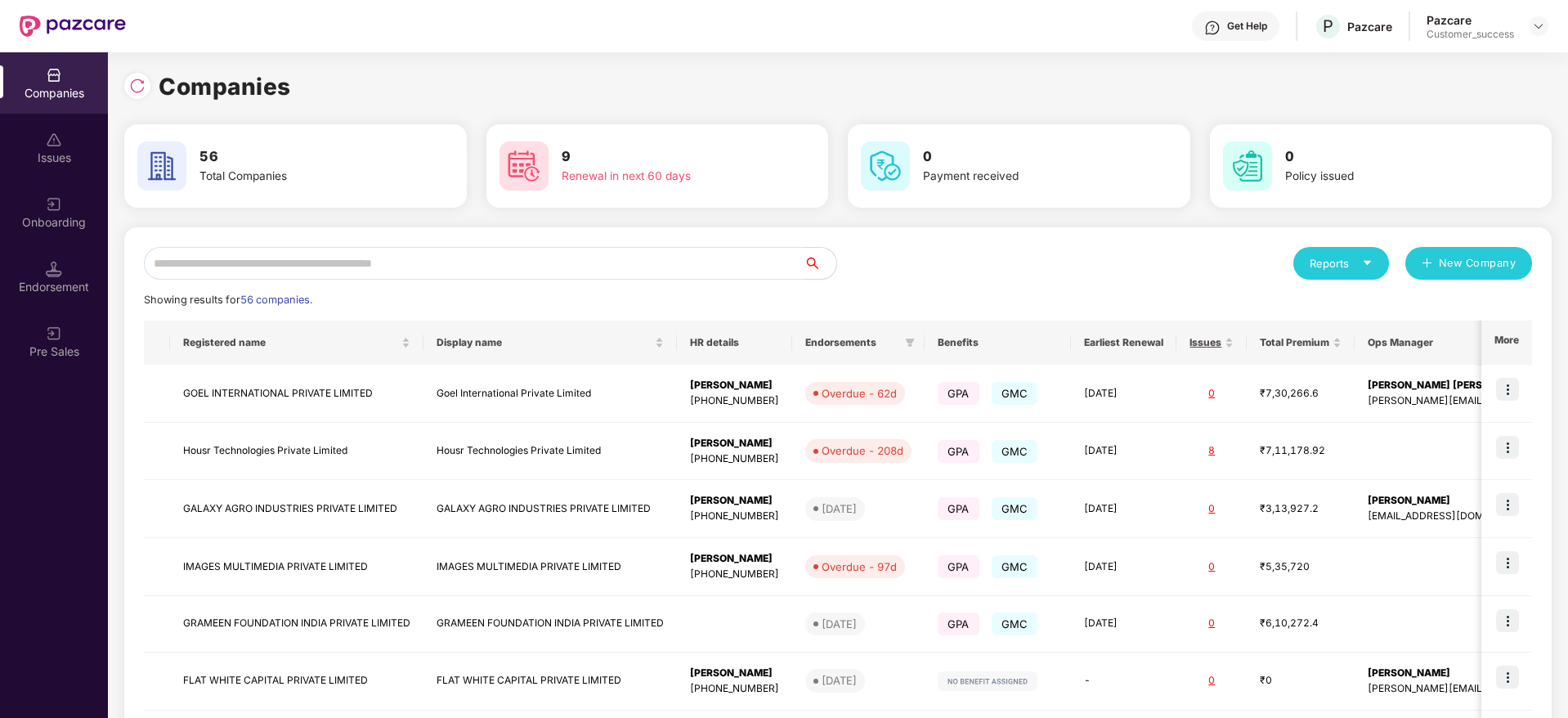
click at [1431, 93] on div "Companies" at bounding box center [838, 86] width 1428 height 36
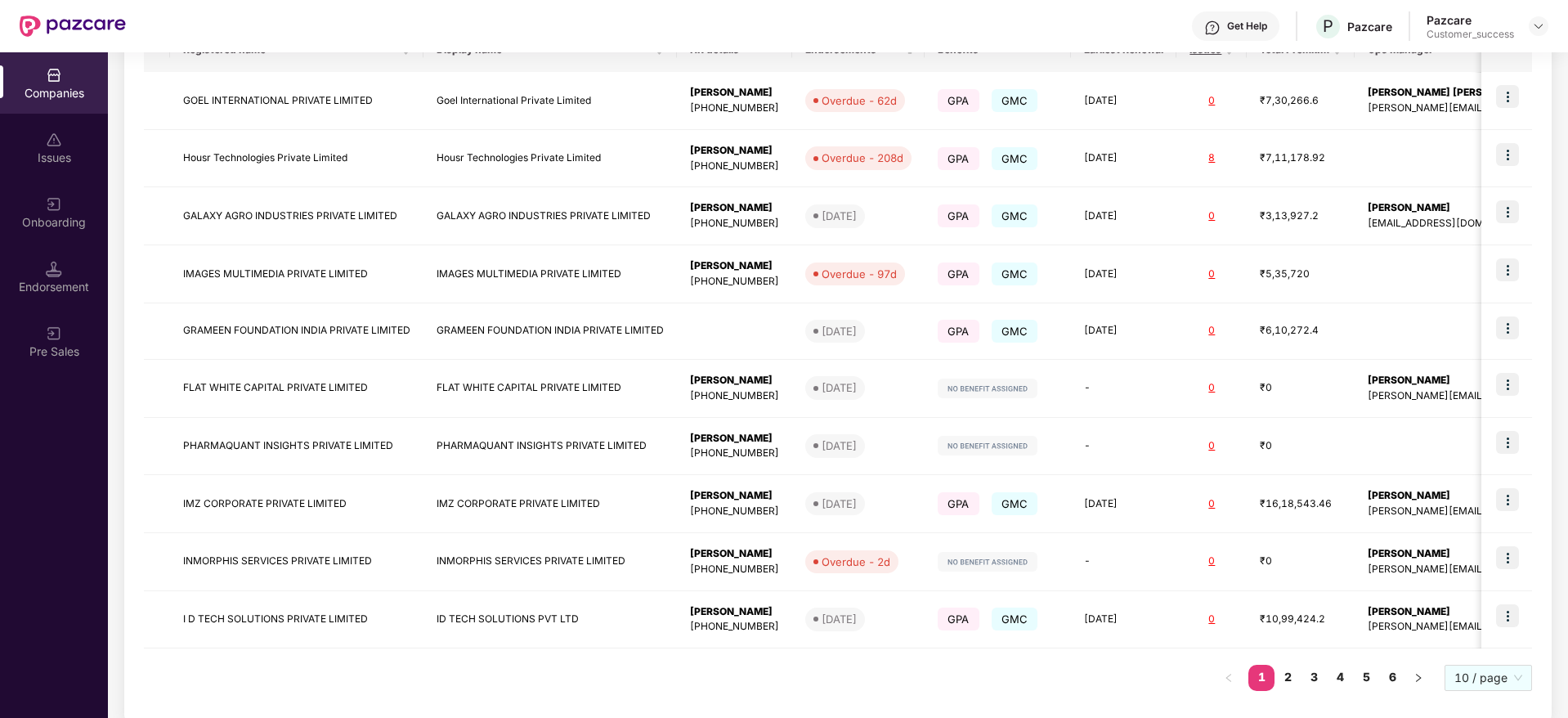
scroll to position [315, 0]
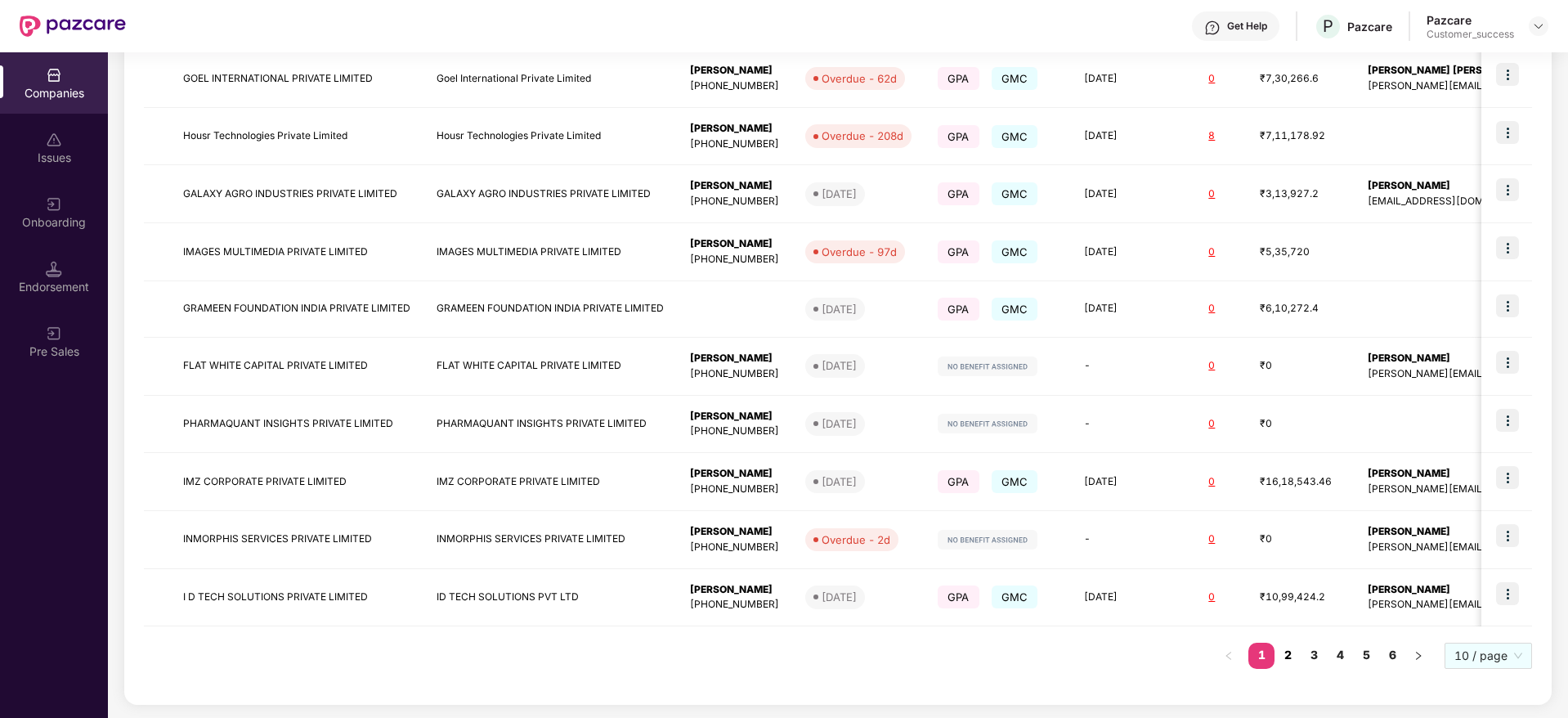
click at [1285, 652] on link "2" at bounding box center [1288, 654] width 26 height 25
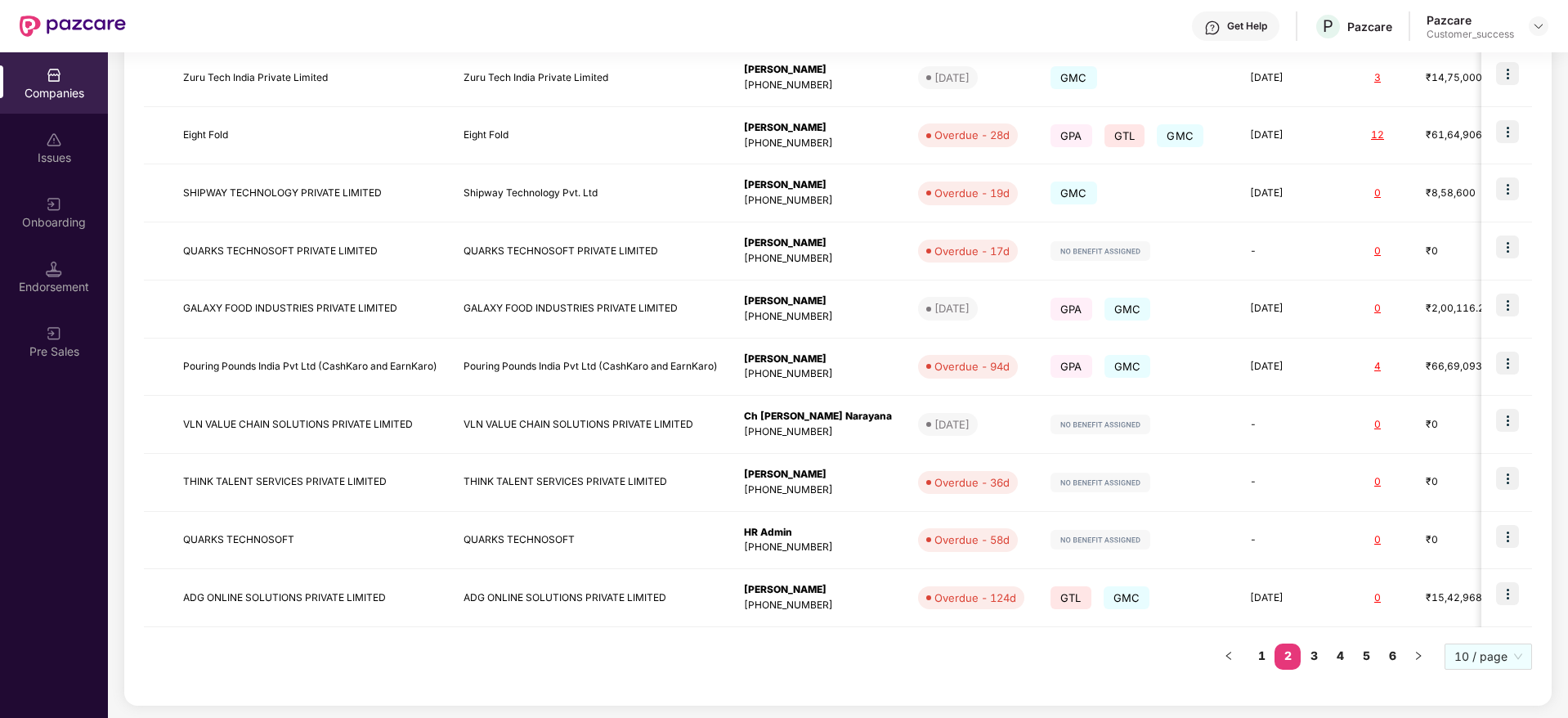
scroll to position [317, 0]
click at [1323, 655] on link "3" at bounding box center [1313, 654] width 26 height 25
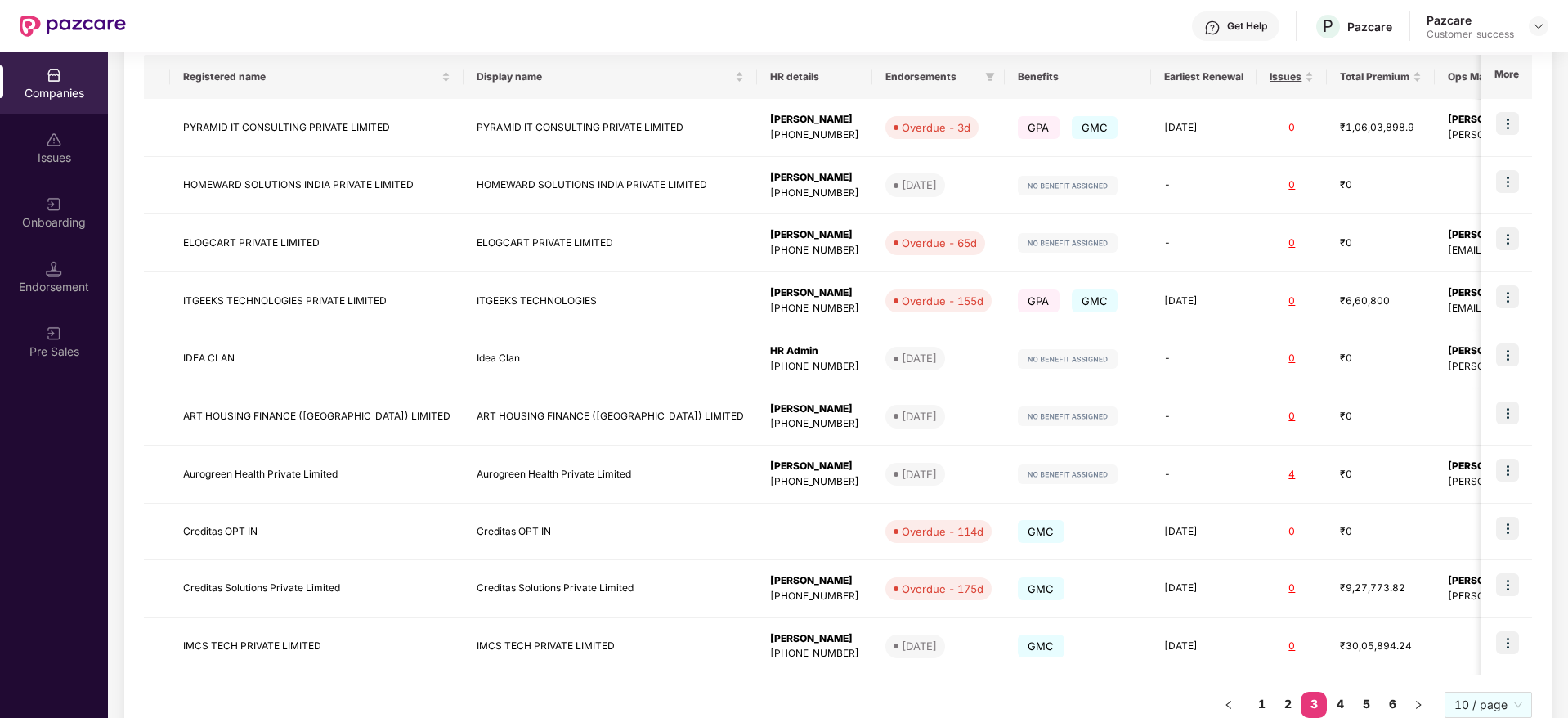
scroll to position [315, 0]
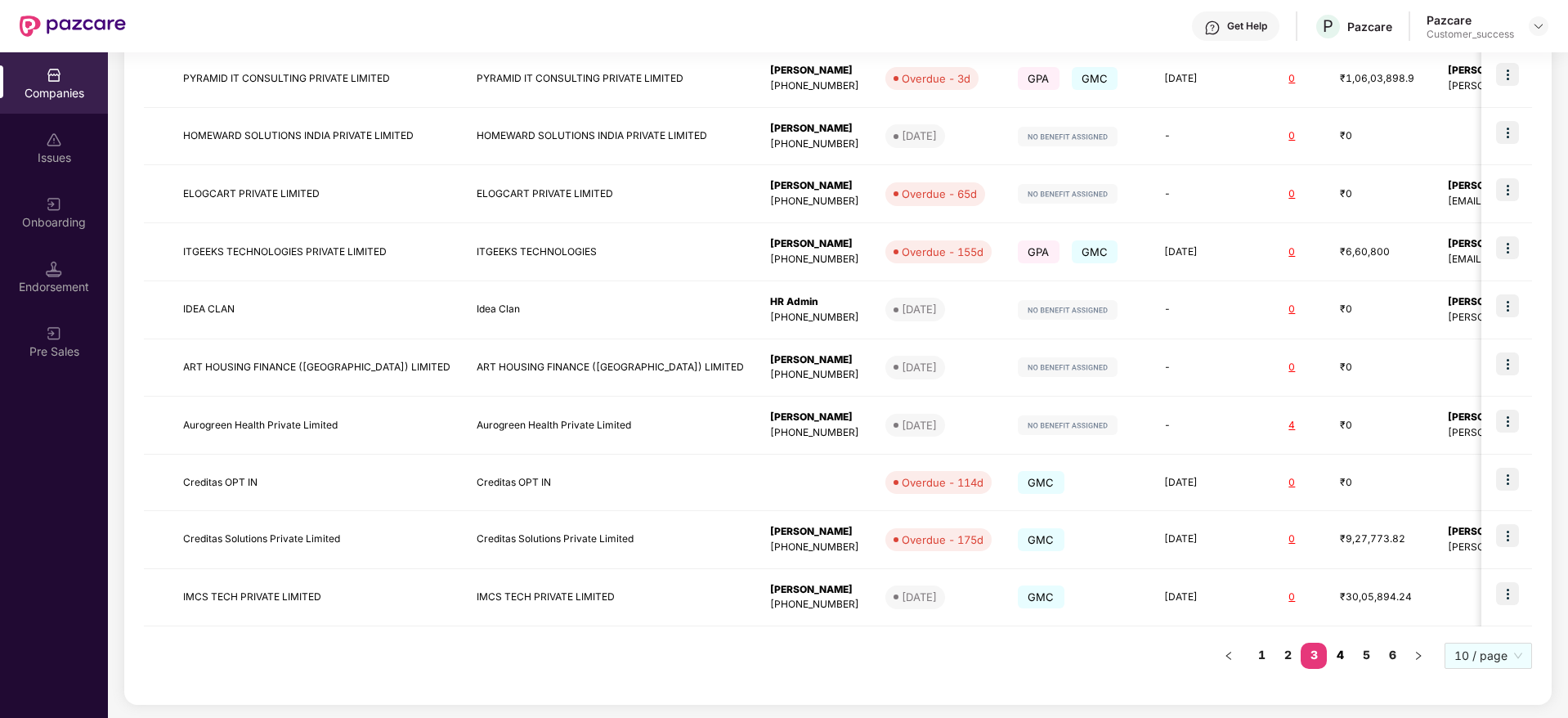
click at [1349, 654] on link "4" at bounding box center [1340, 654] width 26 height 25
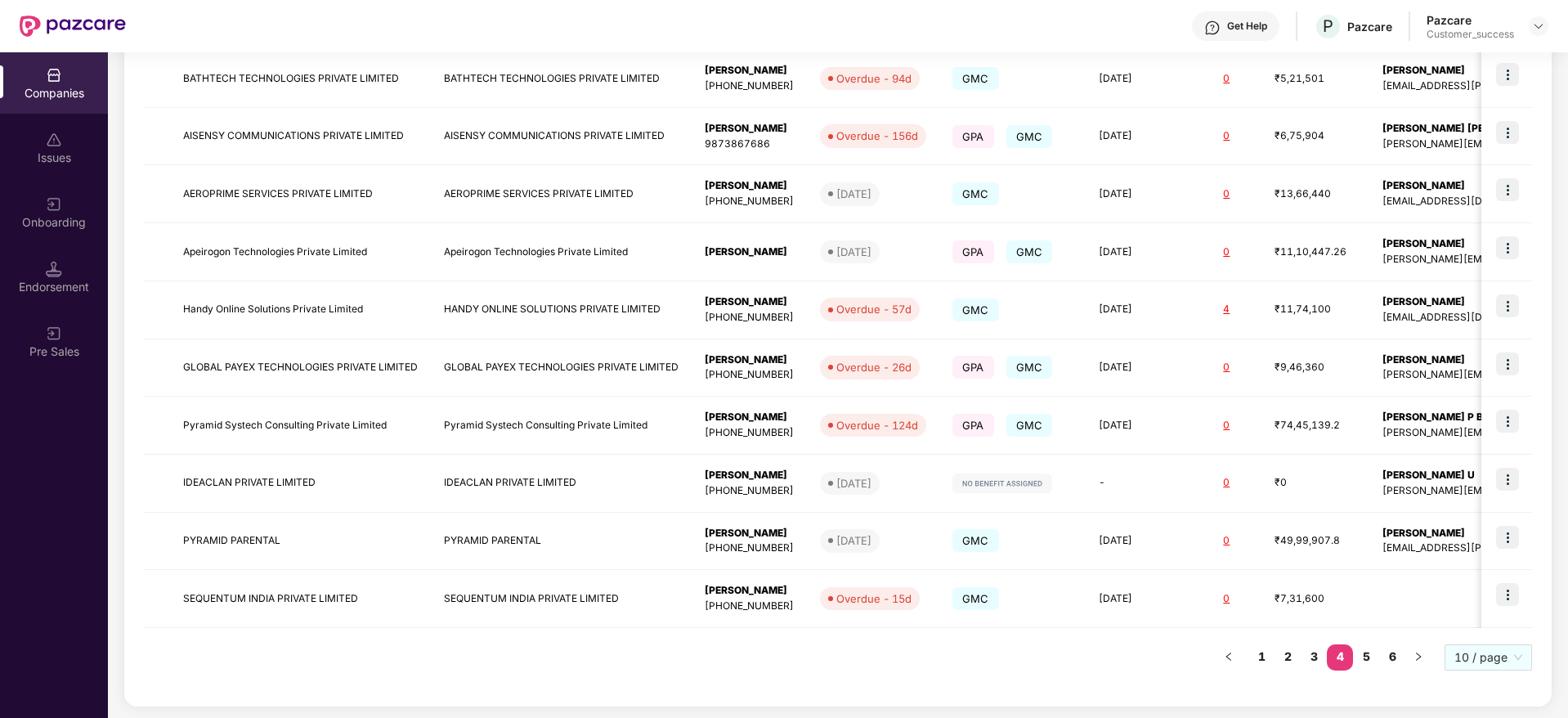
scroll to position [317, 0]
click at [1377, 655] on link "5" at bounding box center [1366, 654] width 26 height 25
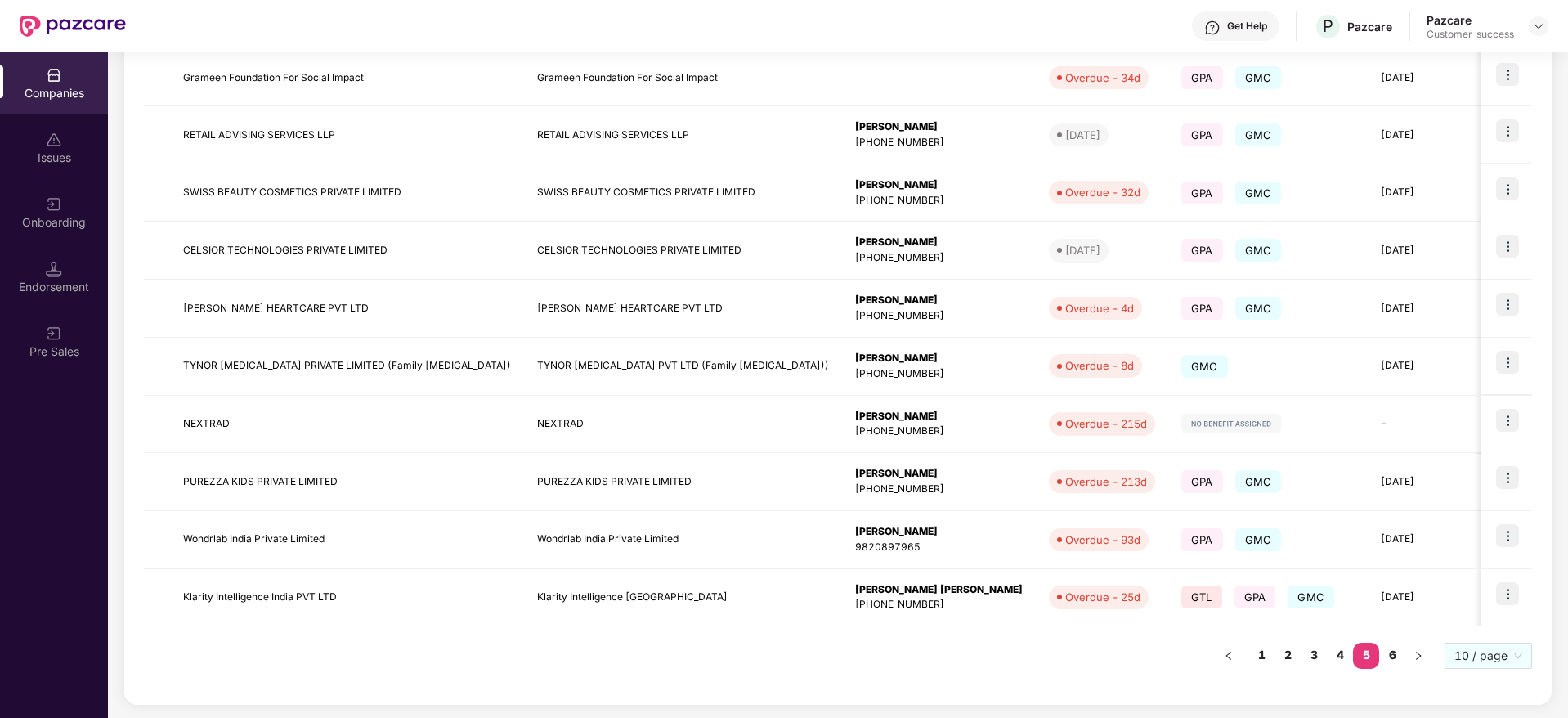
scroll to position [315, 0]
click at [1391, 652] on link "6" at bounding box center [1392, 654] width 26 height 25
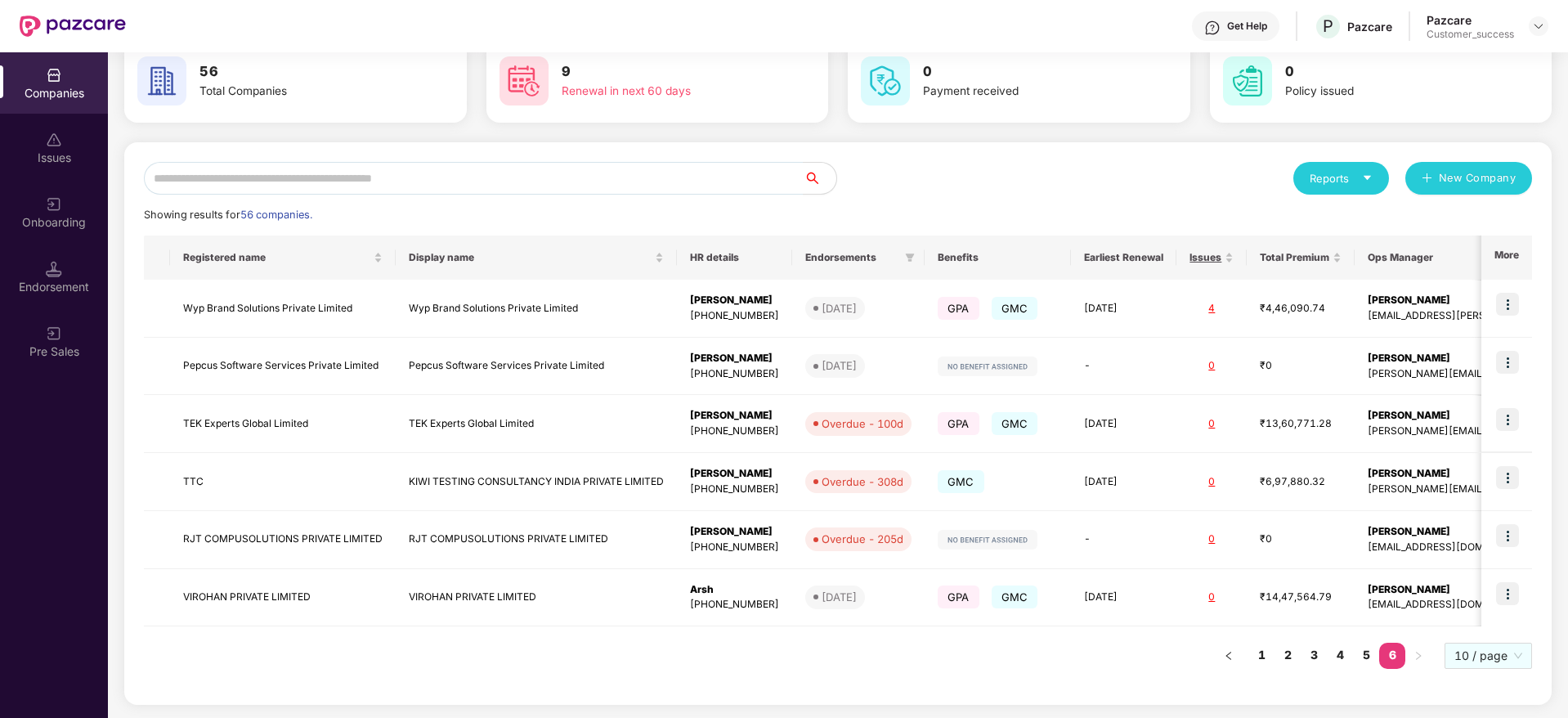
scroll to position [85, 0]
click at [1391, 652] on link "6" at bounding box center [1392, 654] width 26 height 25
click at [1539, 29] on img at bounding box center [1538, 26] width 13 height 13
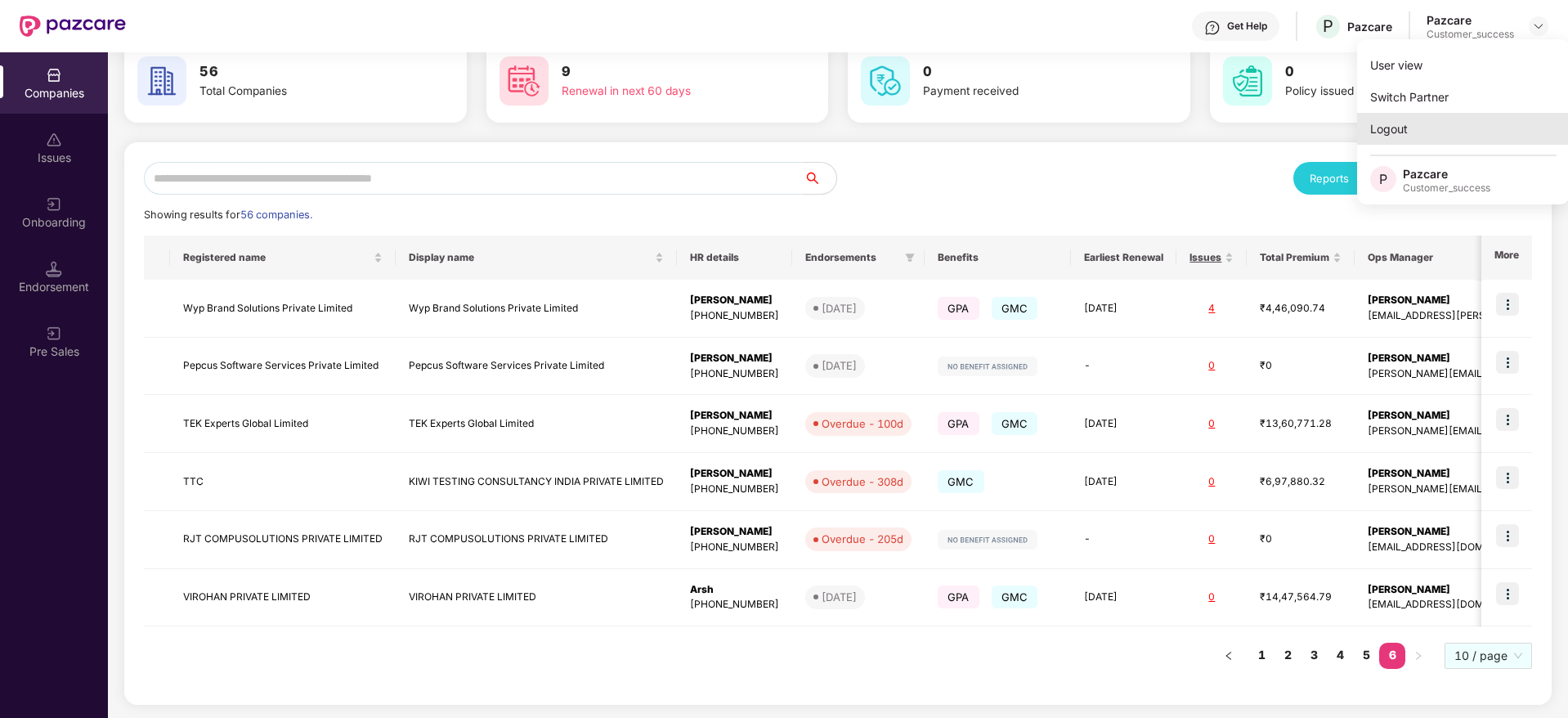
click at [1411, 128] on div "Logout" at bounding box center [1463, 128] width 213 height 32
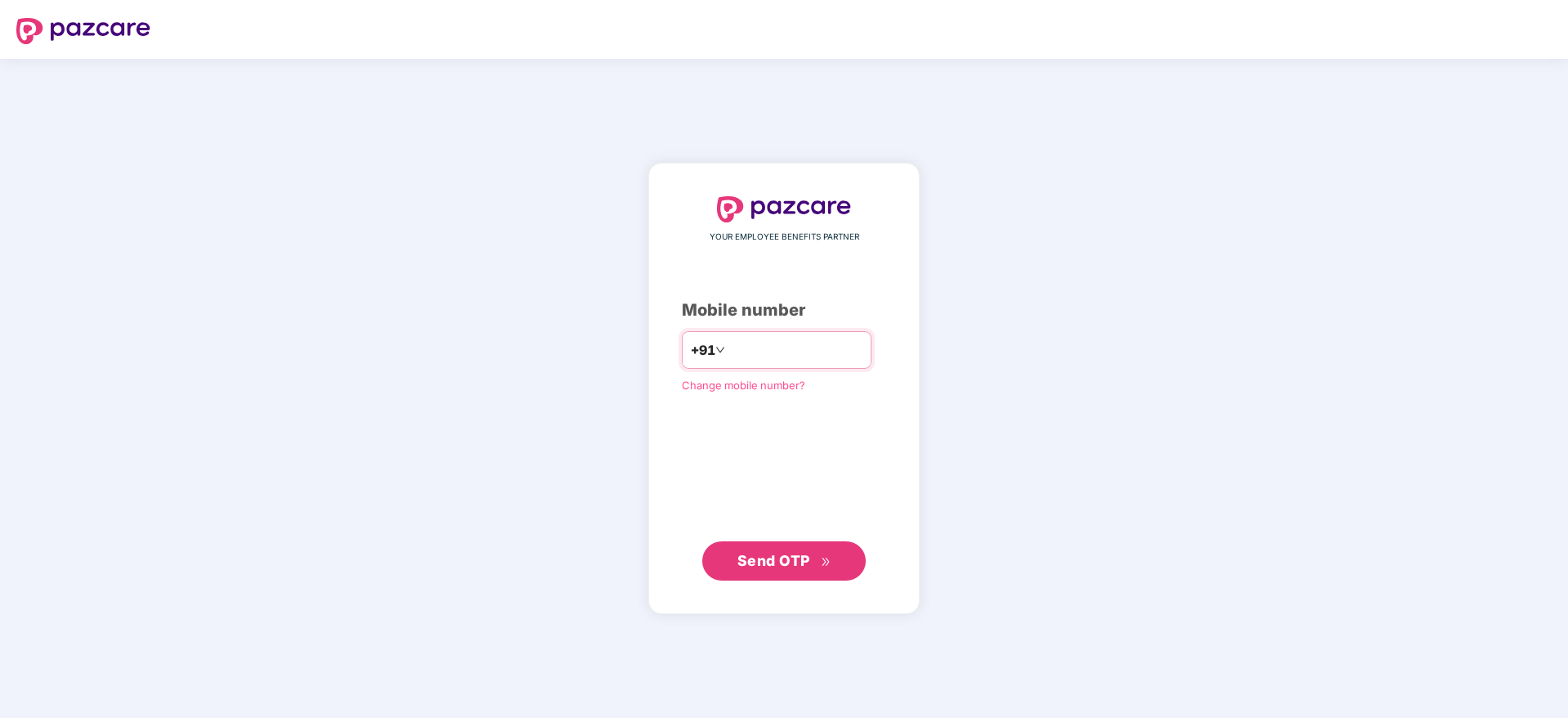
click at [760, 354] on input "number" at bounding box center [794, 349] width 134 height 26
type input "**********"
click at [812, 562] on span "Send OTP" at bounding box center [784, 560] width 94 height 23
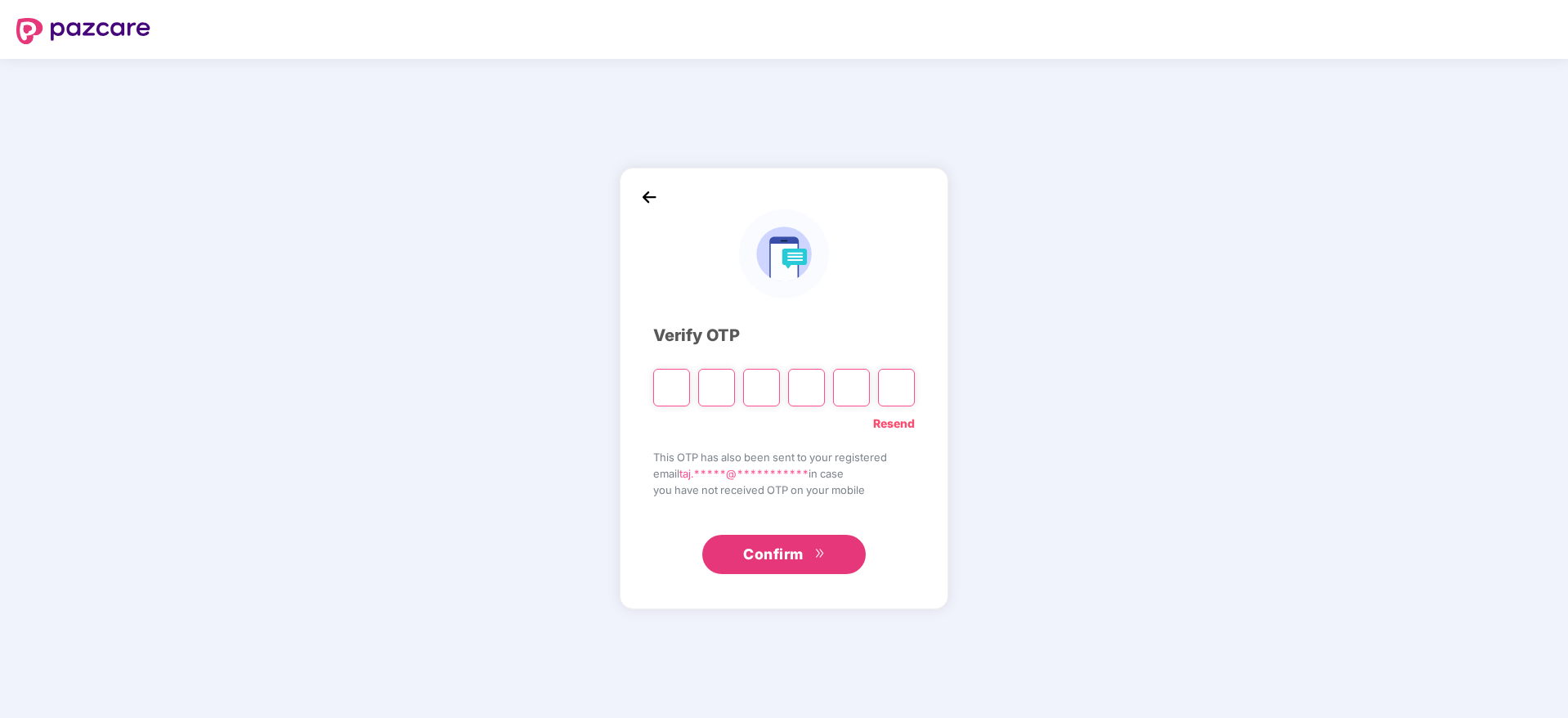
paste input "*"
type input "*"
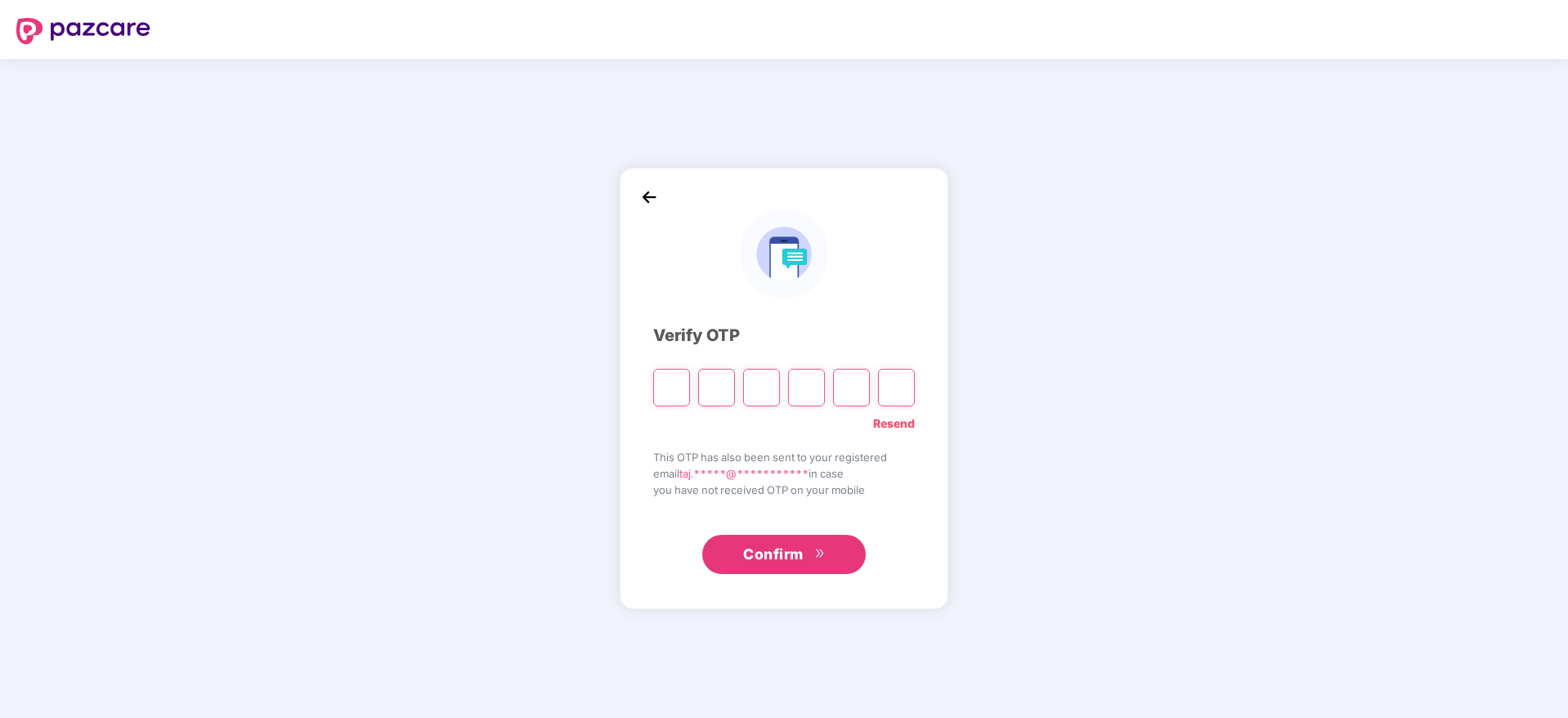
type input "*"
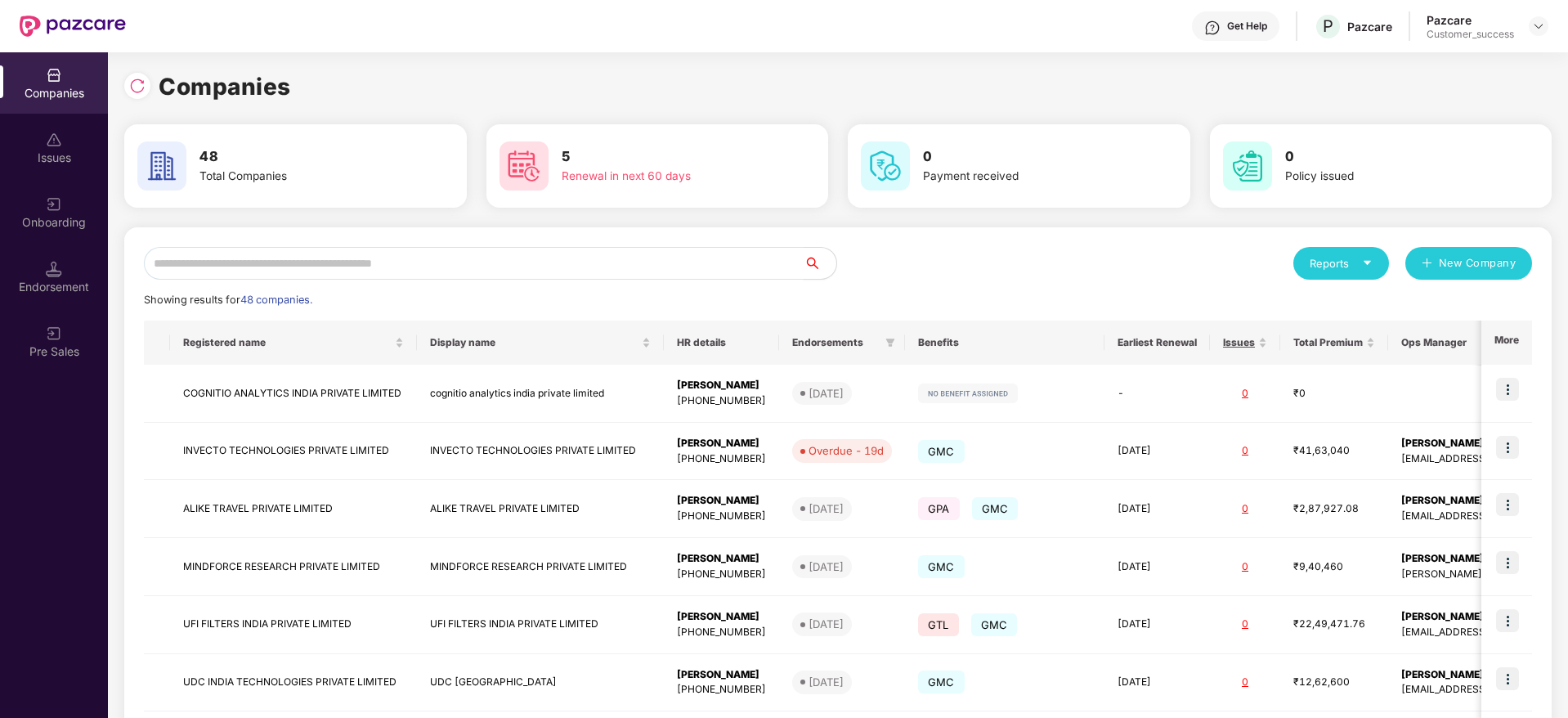
click at [610, 262] on input "text" at bounding box center [473, 263] width 660 height 33
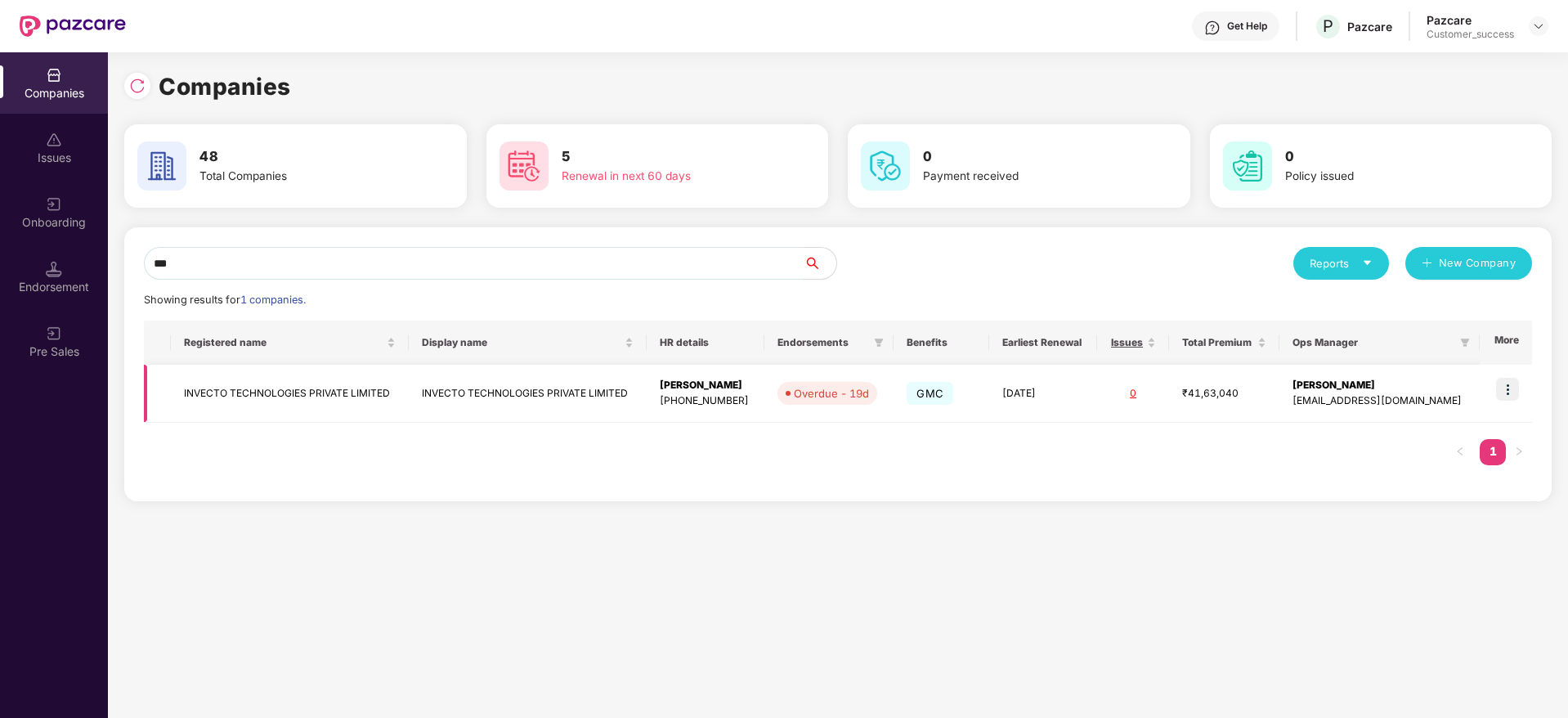
type input "***"
click at [1514, 385] on img at bounding box center [1507, 389] width 23 height 23
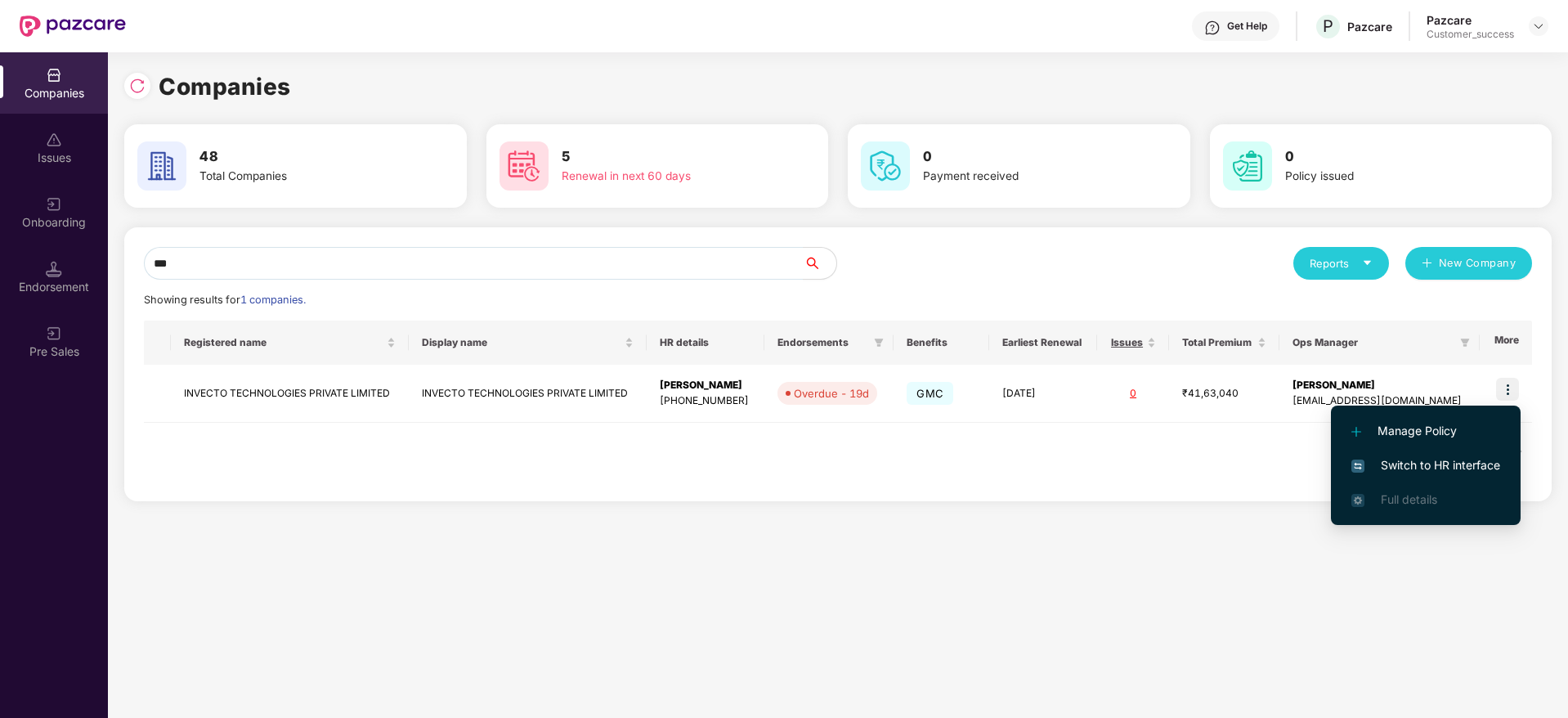
click at [1441, 466] on span "Switch to HR interface" at bounding box center [1425, 465] width 148 height 18
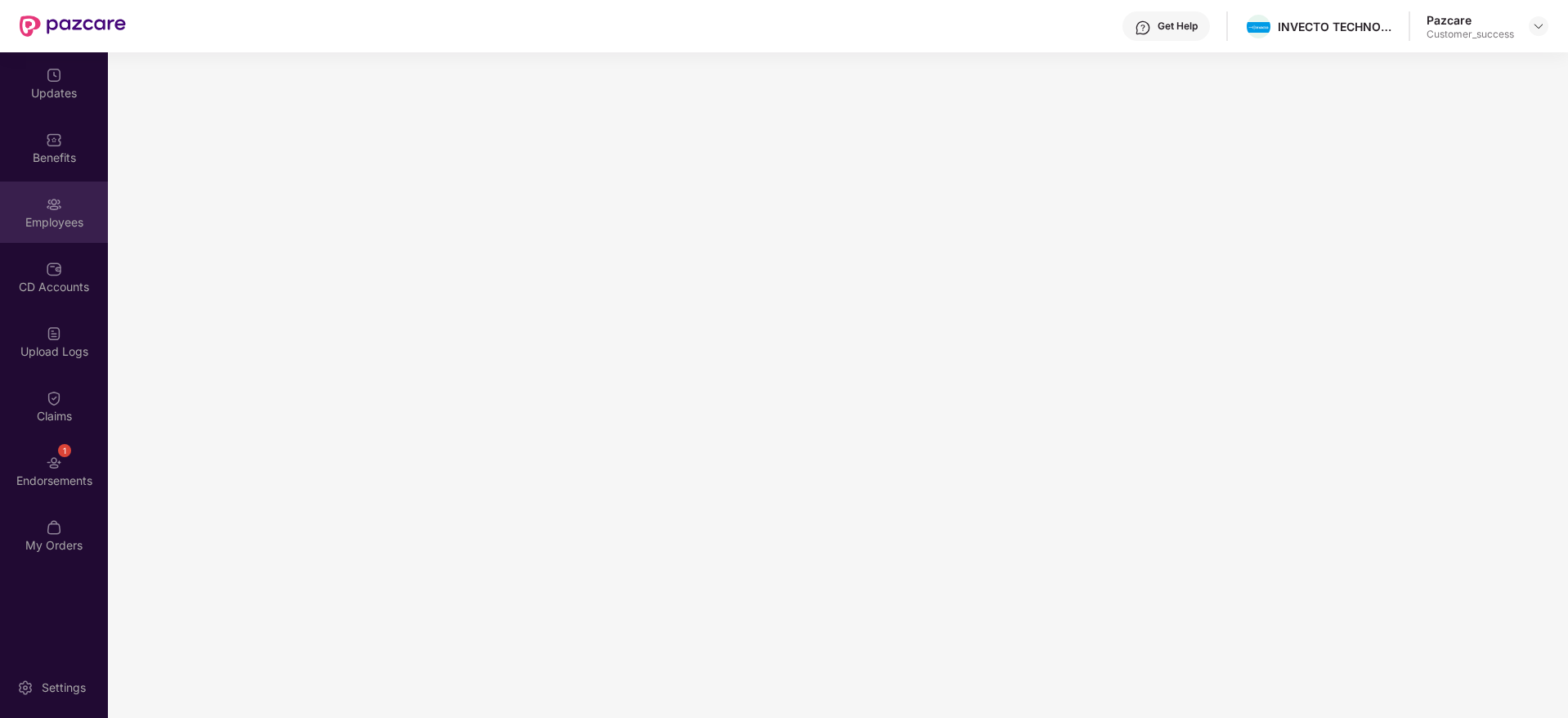
click at [78, 218] on div "Employees" at bounding box center [54, 222] width 108 height 16
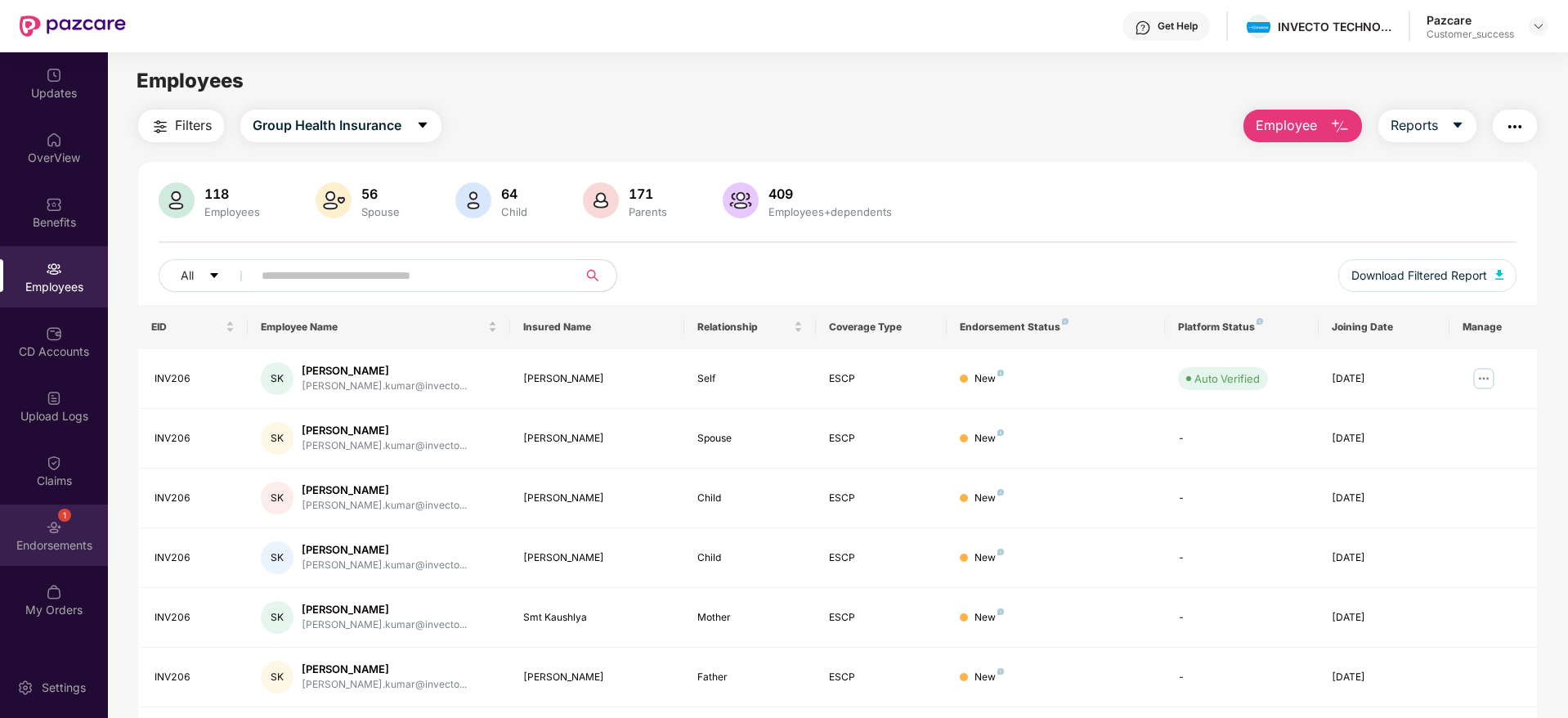
click at [68, 524] on div "1 Endorsements" at bounding box center [54, 534] width 108 height 61
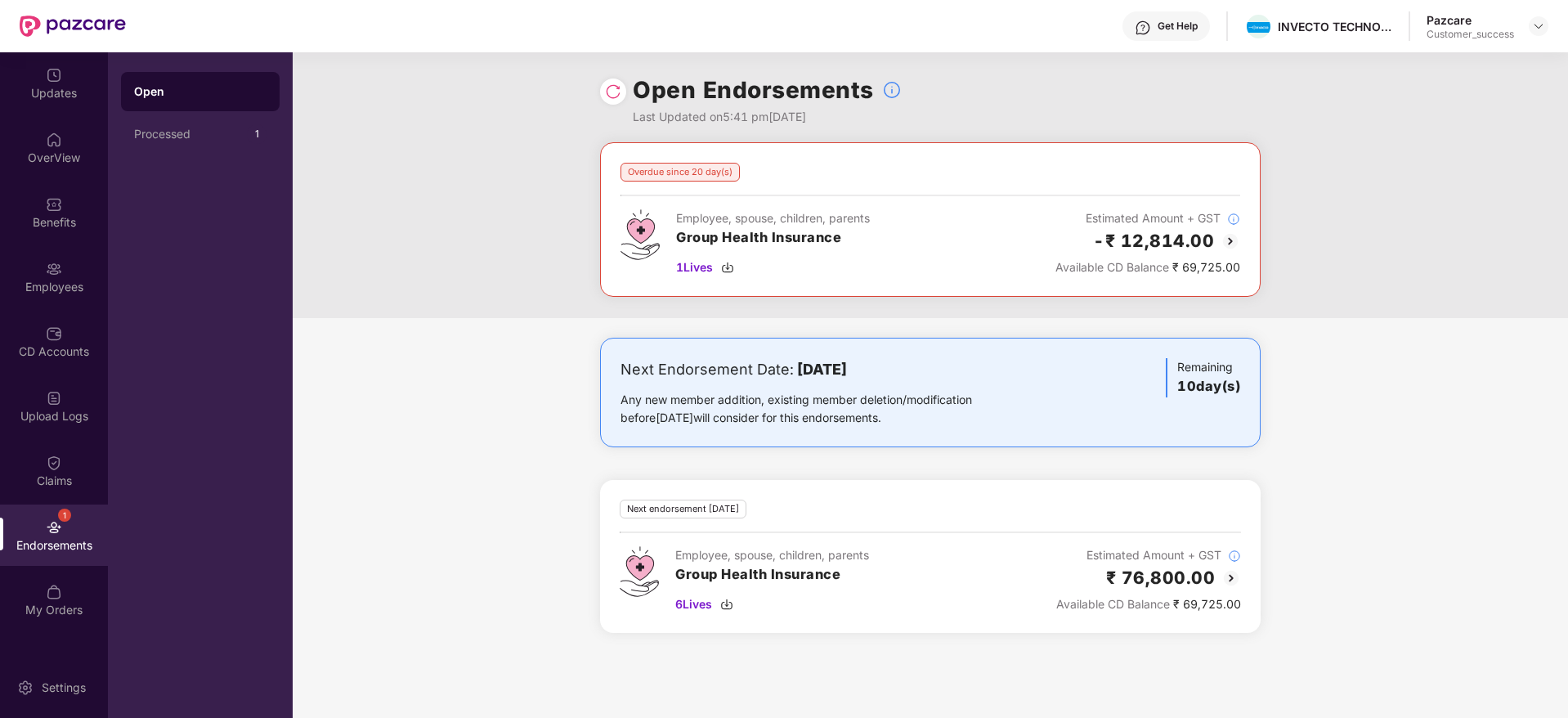
click at [1345, 309] on div "Overdue since 20 day(s) Employee, spouse, children, parents Group Health Insura…" at bounding box center [930, 229] width 1275 height 176
click at [62, 299] on div "Employees" at bounding box center [54, 276] width 108 height 61
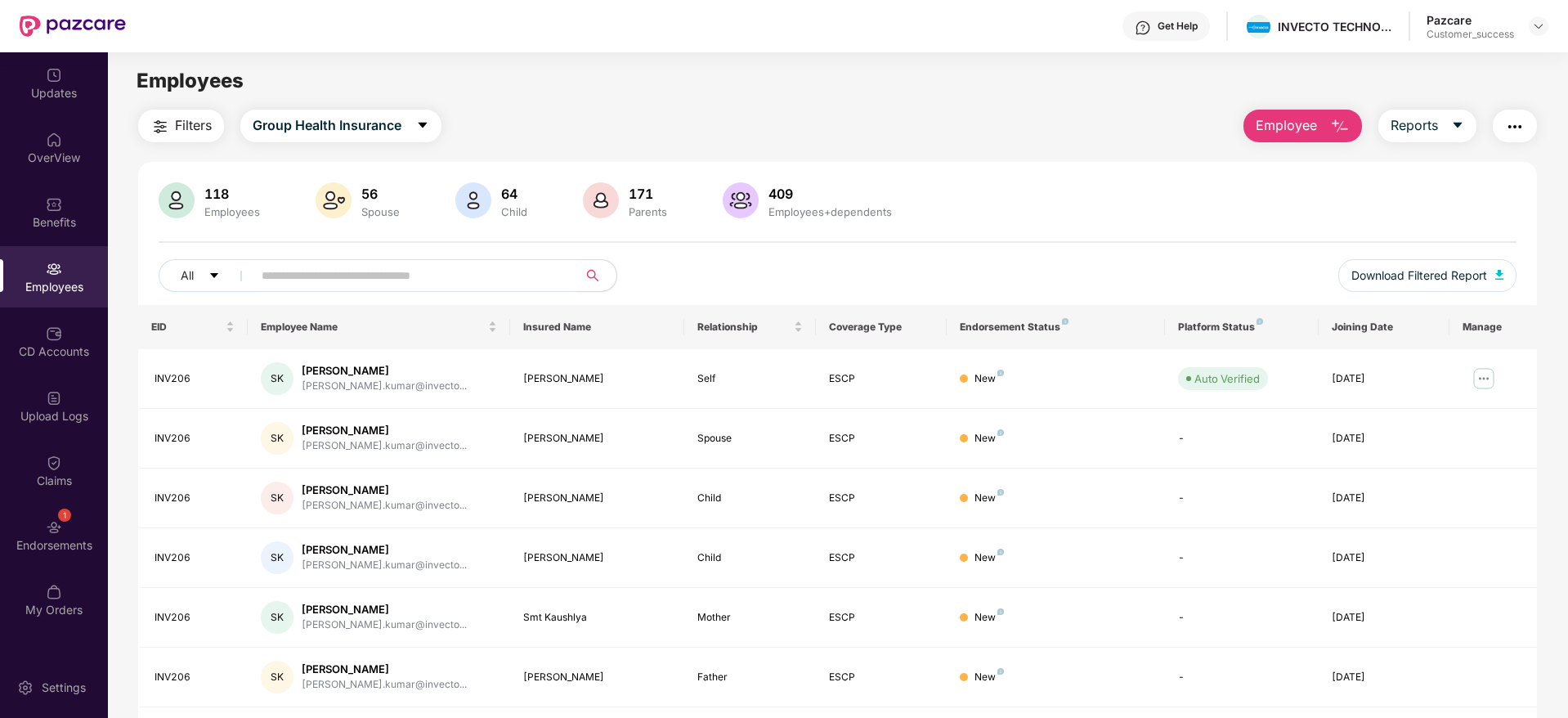
click at [1280, 128] on span "Employee" at bounding box center [1286, 126] width 61 height 20
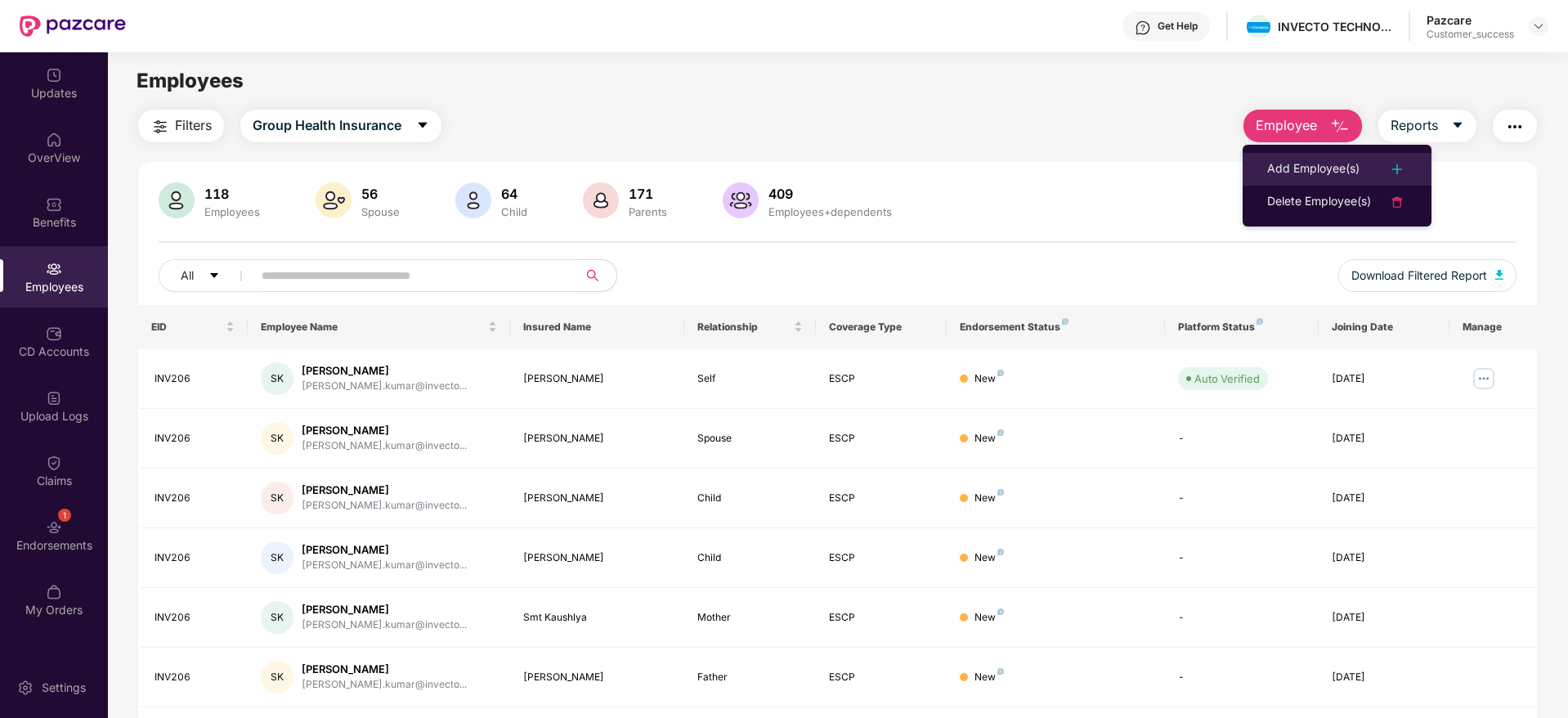
click at [1295, 168] on div "Add Employee(s)" at bounding box center [1313, 169] width 93 height 20
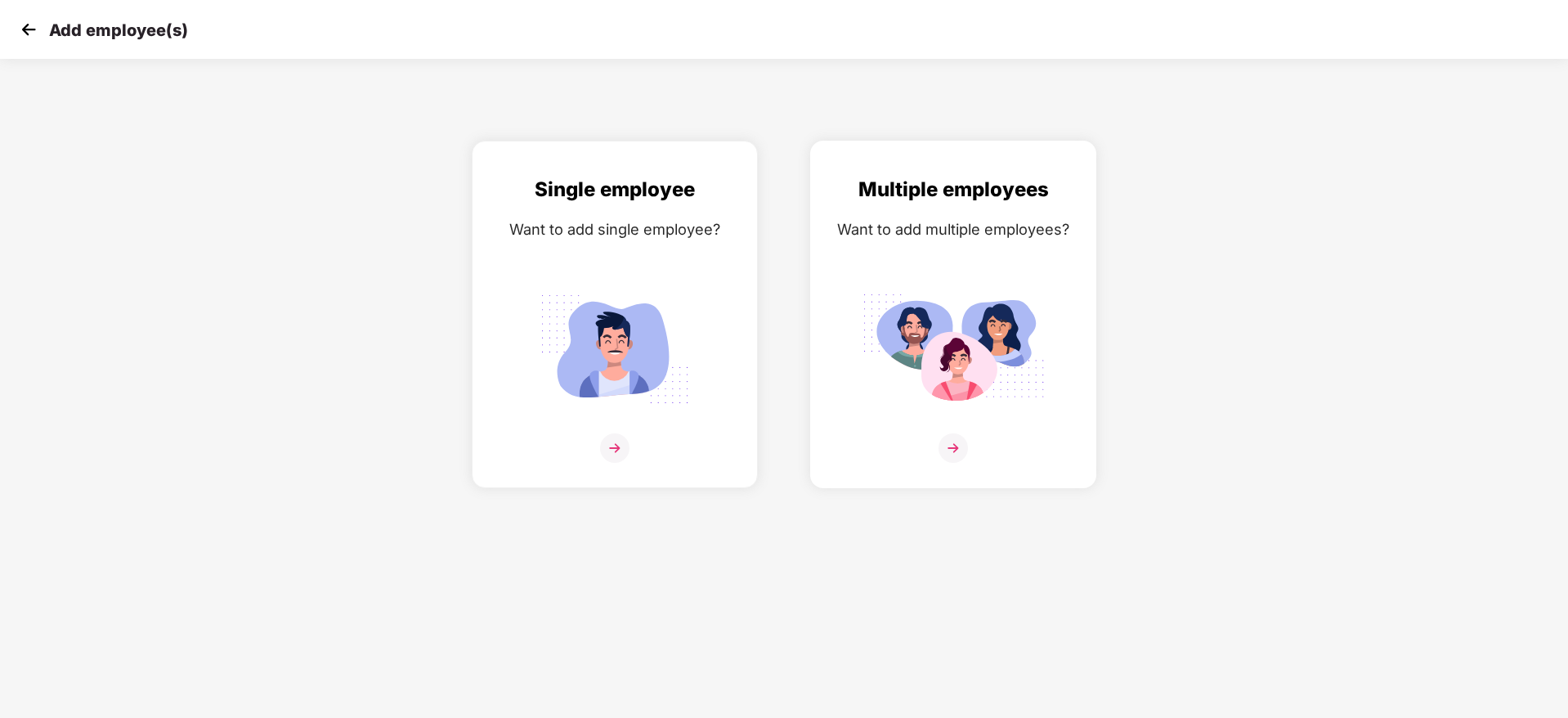
click at [957, 447] on img at bounding box center [953, 448] width 29 height 29
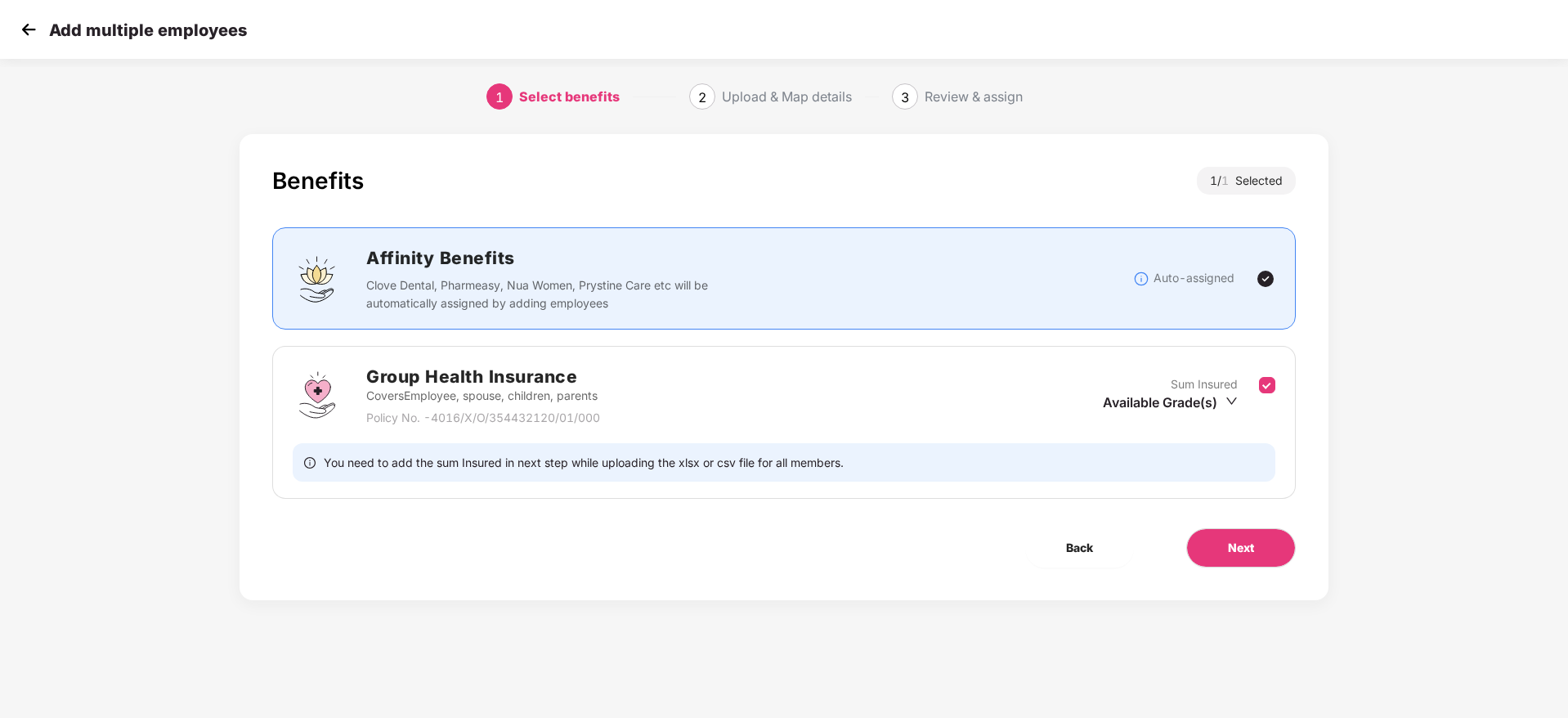
click at [1412, 333] on div "Benefits 1 / 1 Selected Affinity Benefits Clove Dental, Pharmeasy, Nua Women, P…" at bounding box center [784, 383] width 1307 height 515
click at [1249, 559] on button "Next" at bounding box center [1240, 547] width 109 height 39
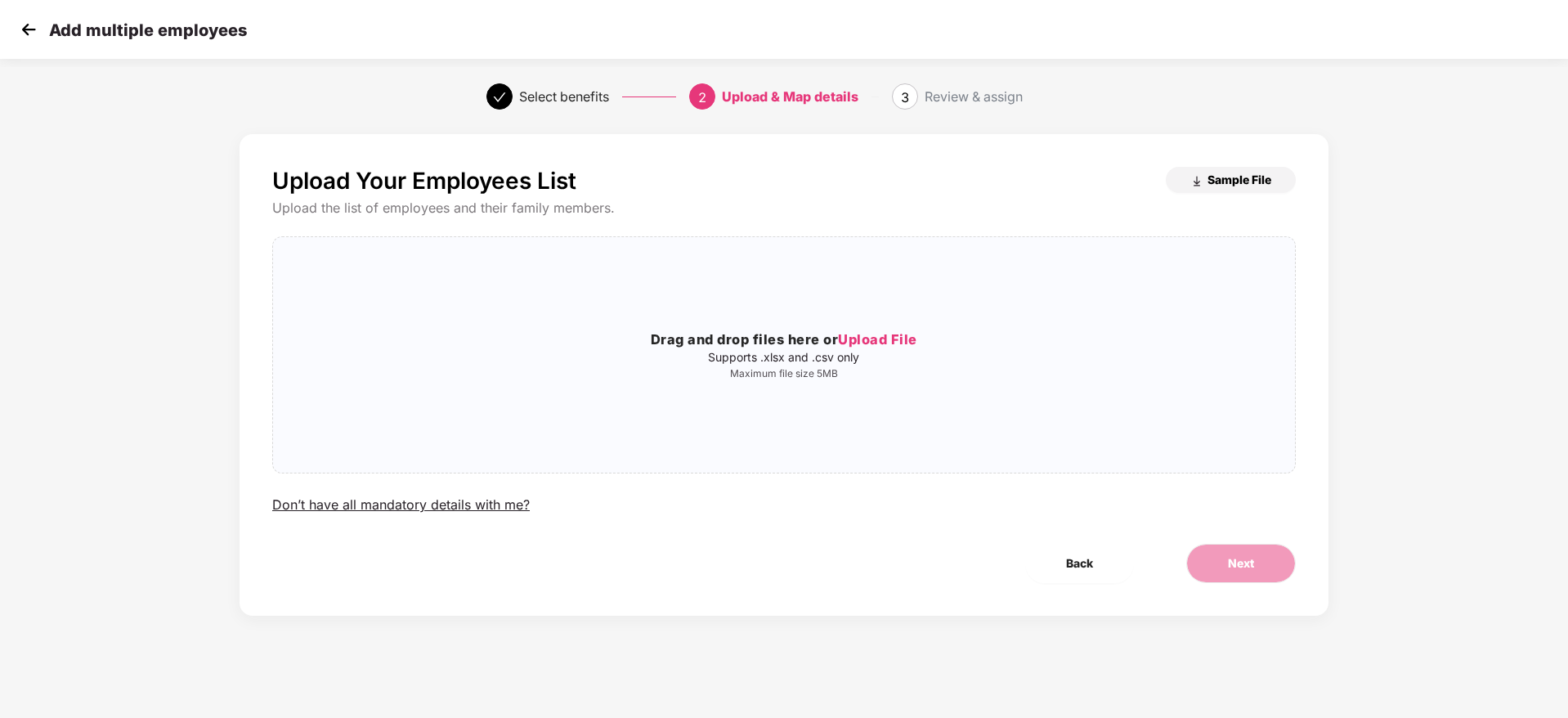
click at [1203, 179] on button "Sample File" at bounding box center [1230, 179] width 130 height 26
